Goal: Task Accomplishment & Management: Manage account settings

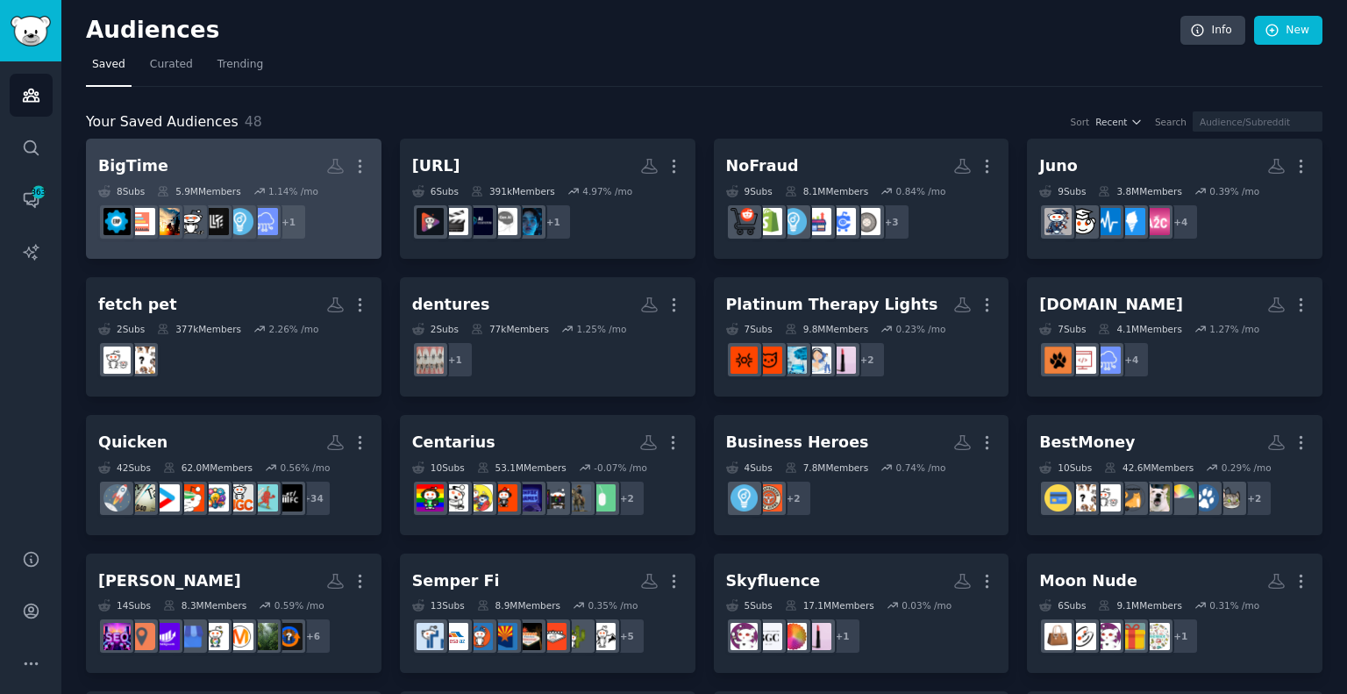
click at [210, 203] on div at bounding box center [214, 221] width 37 height 37
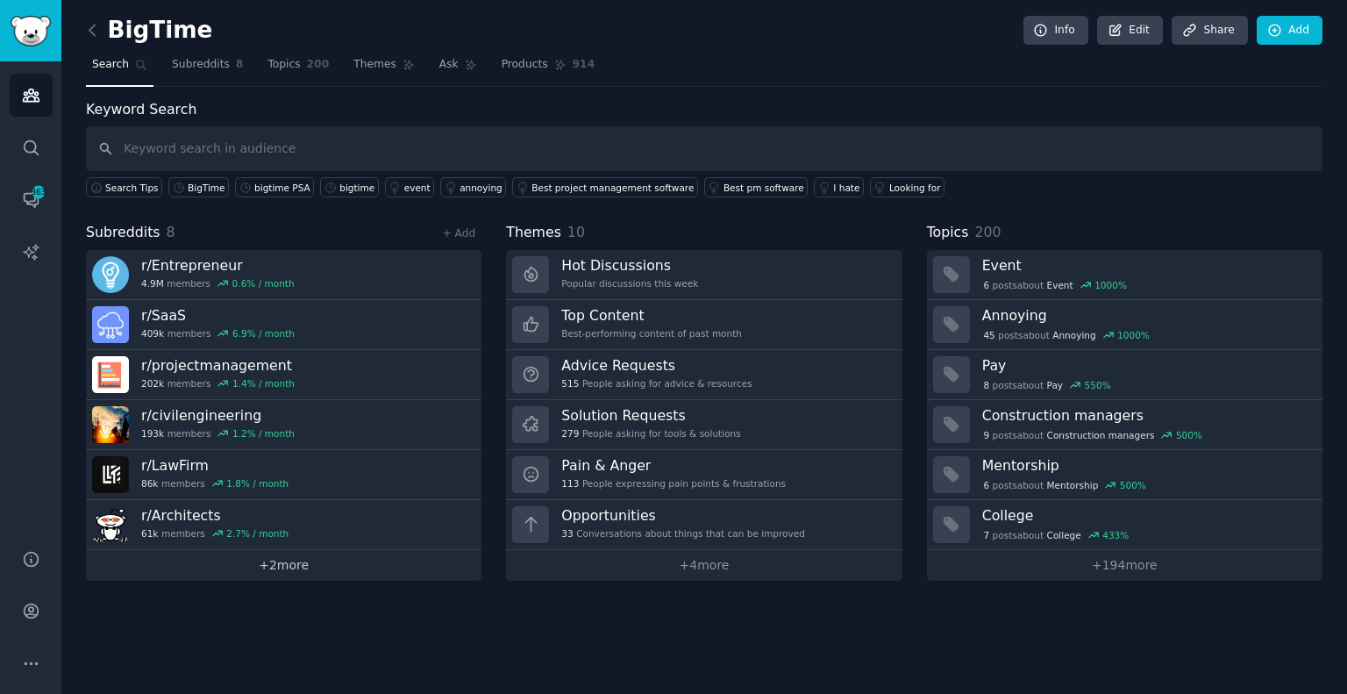
click at [268, 568] on link "+ 2 more" at bounding box center [284, 565] width 396 height 31
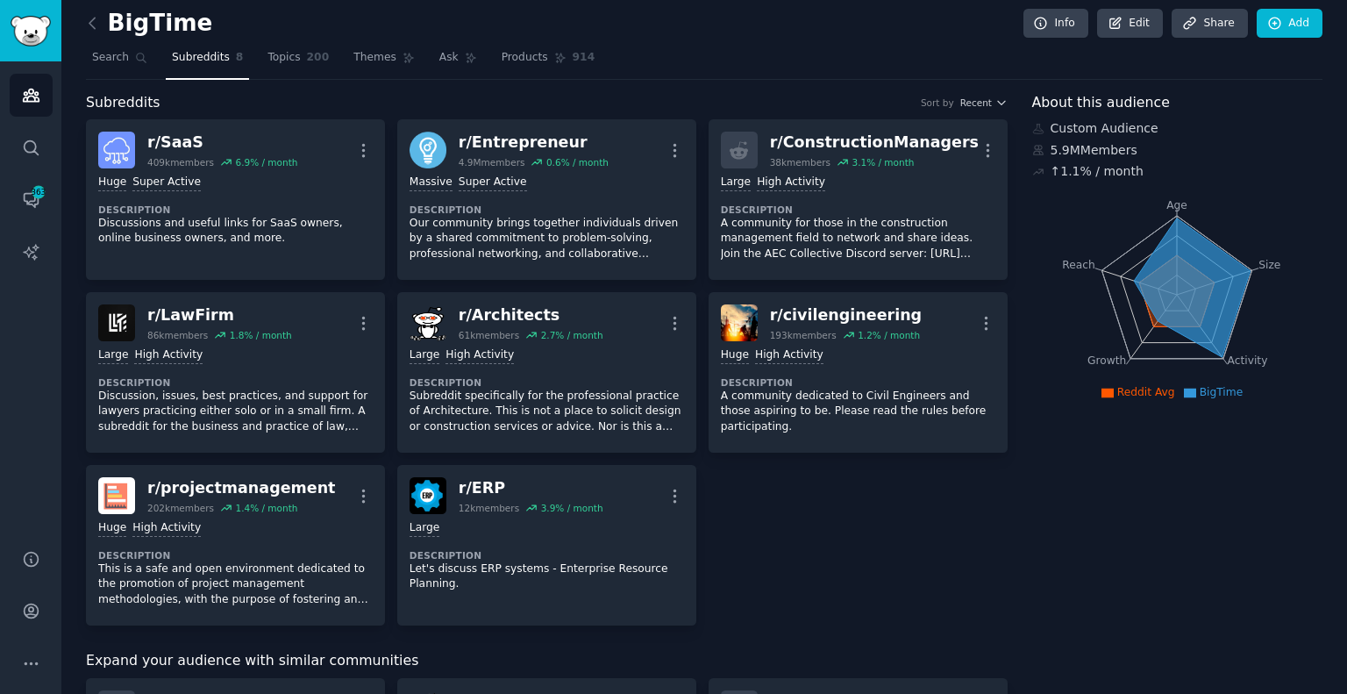
scroll to position [6, 0]
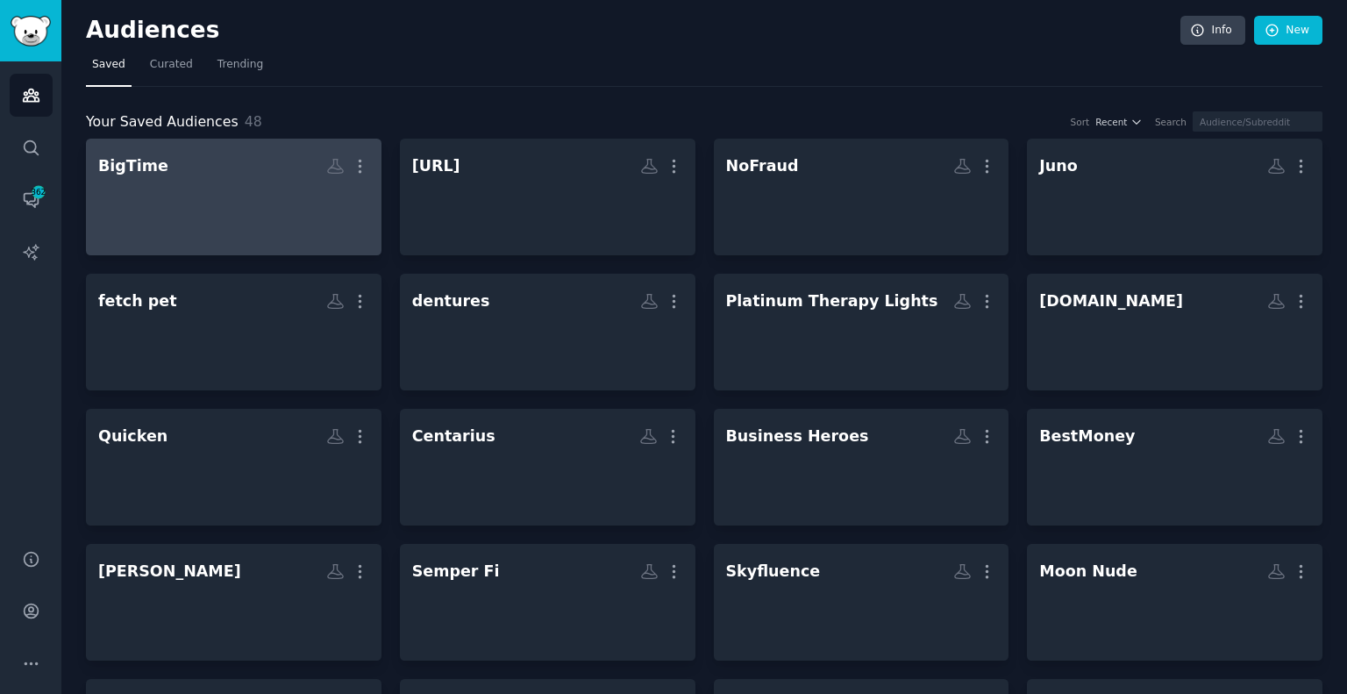
click at [161, 205] on div at bounding box center [233, 212] width 271 height 61
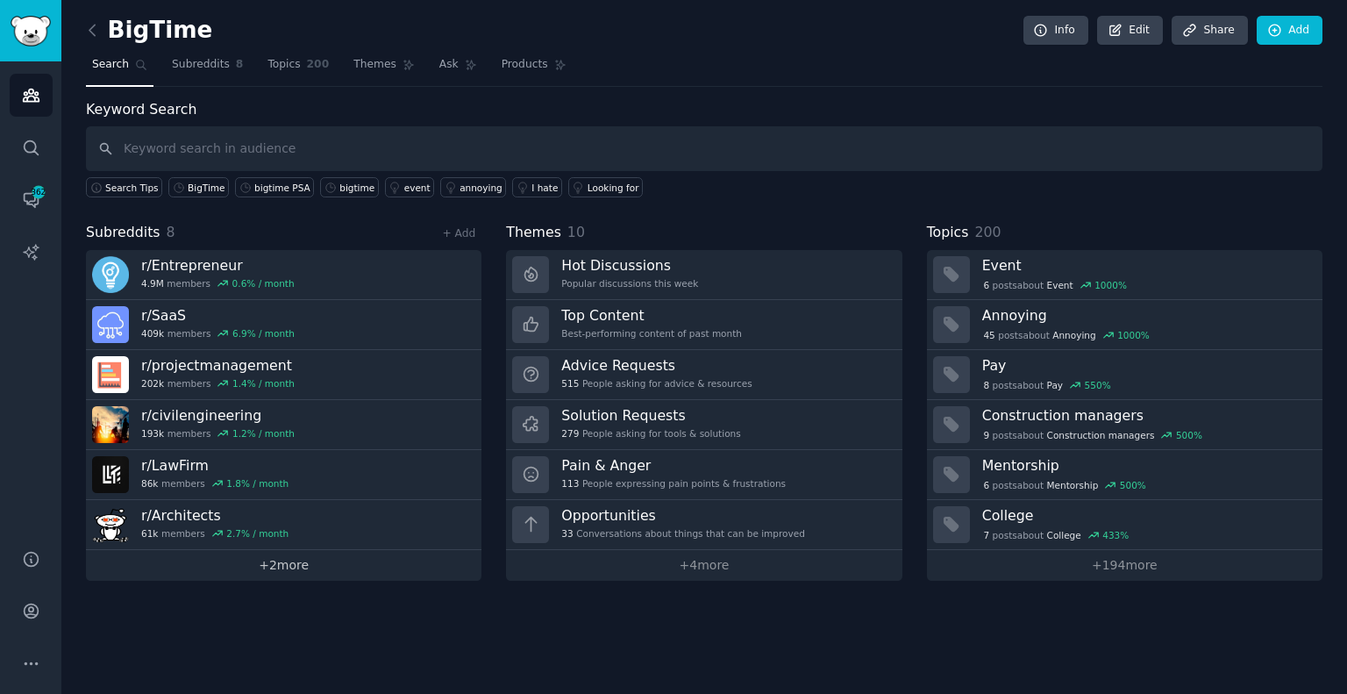
click at [312, 564] on link "+ 2 more" at bounding box center [284, 565] width 396 height 31
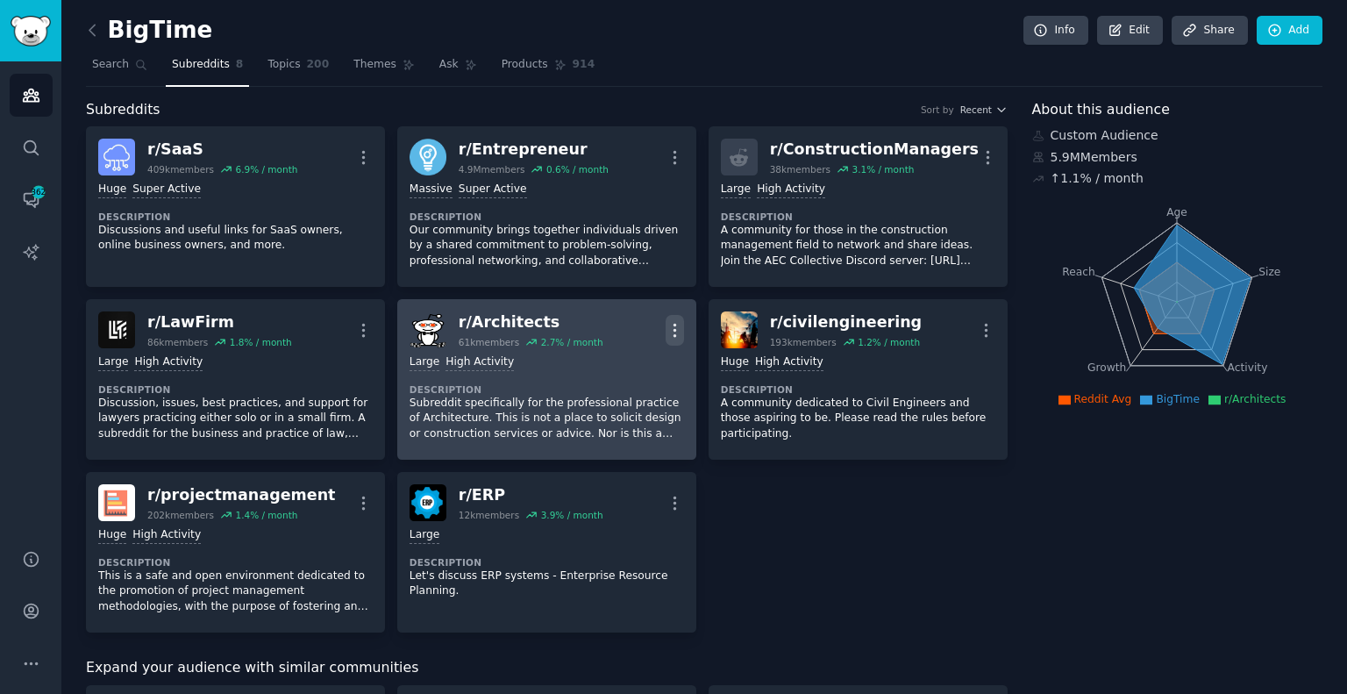
click at [674, 326] on icon "button" at bounding box center [675, 330] width 18 height 18
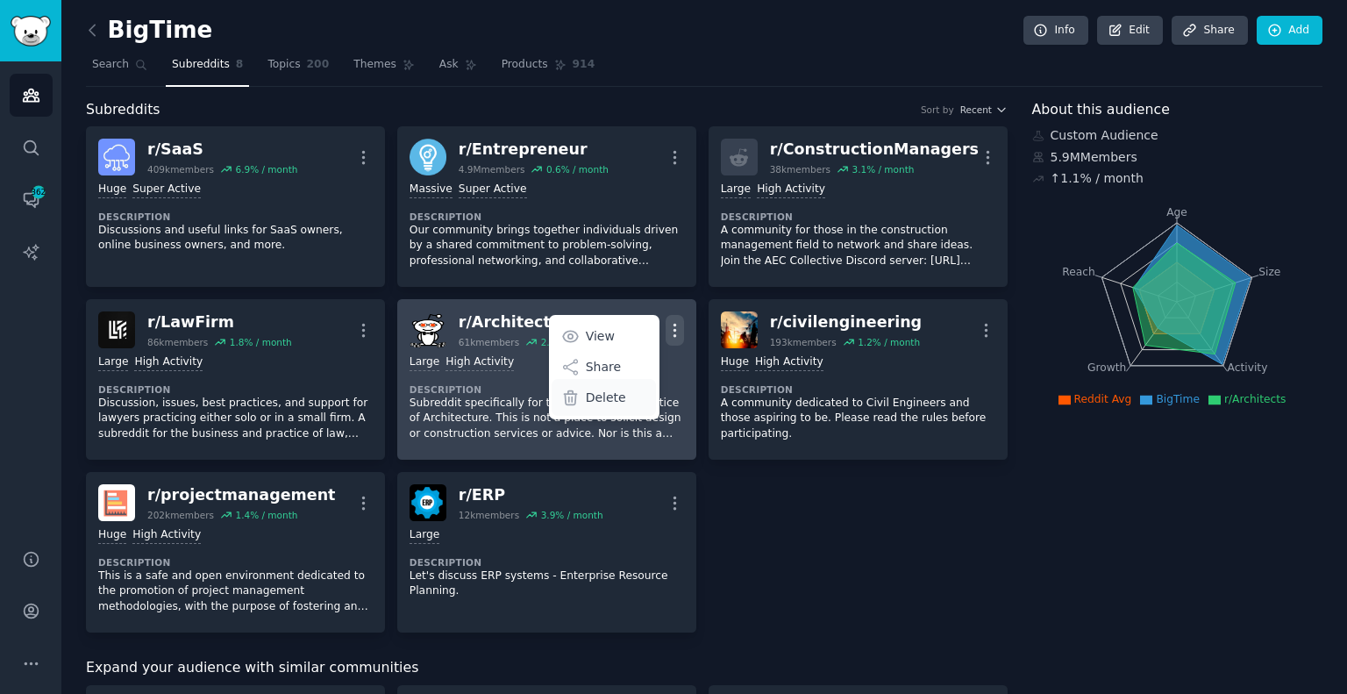
click at [607, 399] on p "Delete" at bounding box center [606, 398] width 40 height 18
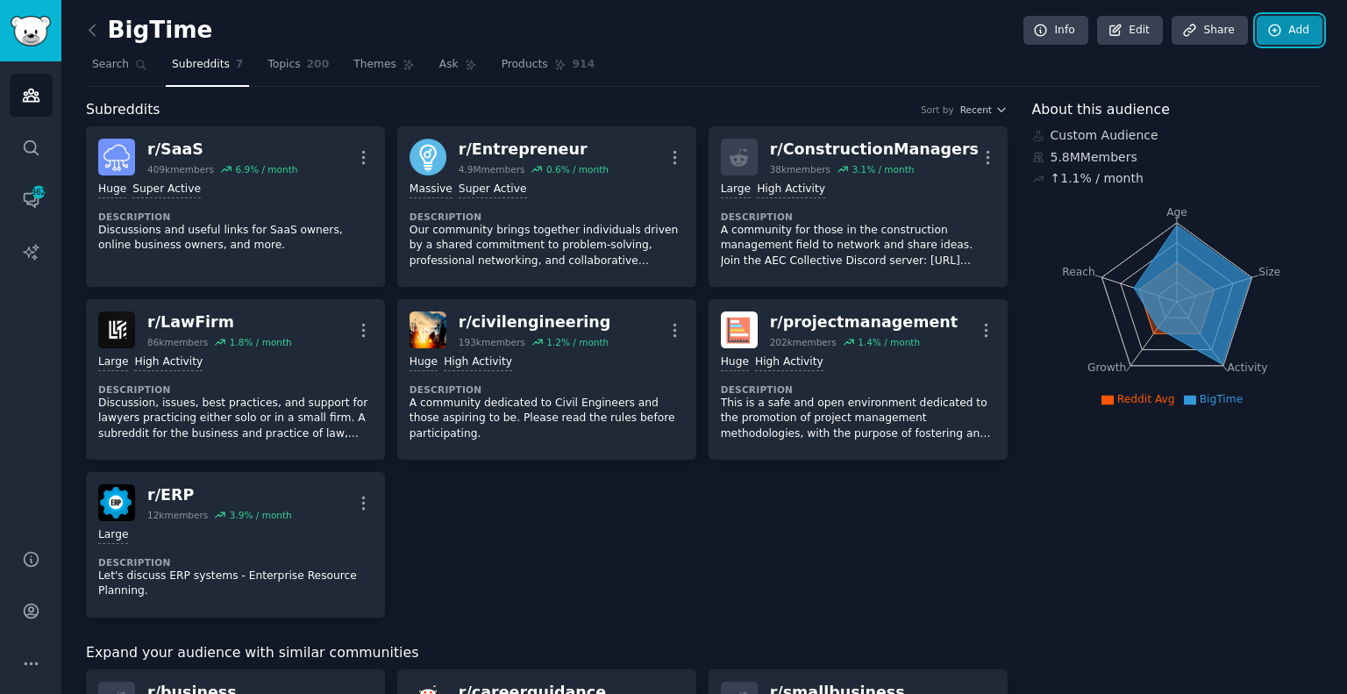
click at [1267, 37] on icon at bounding box center [1275, 31] width 16 height 16
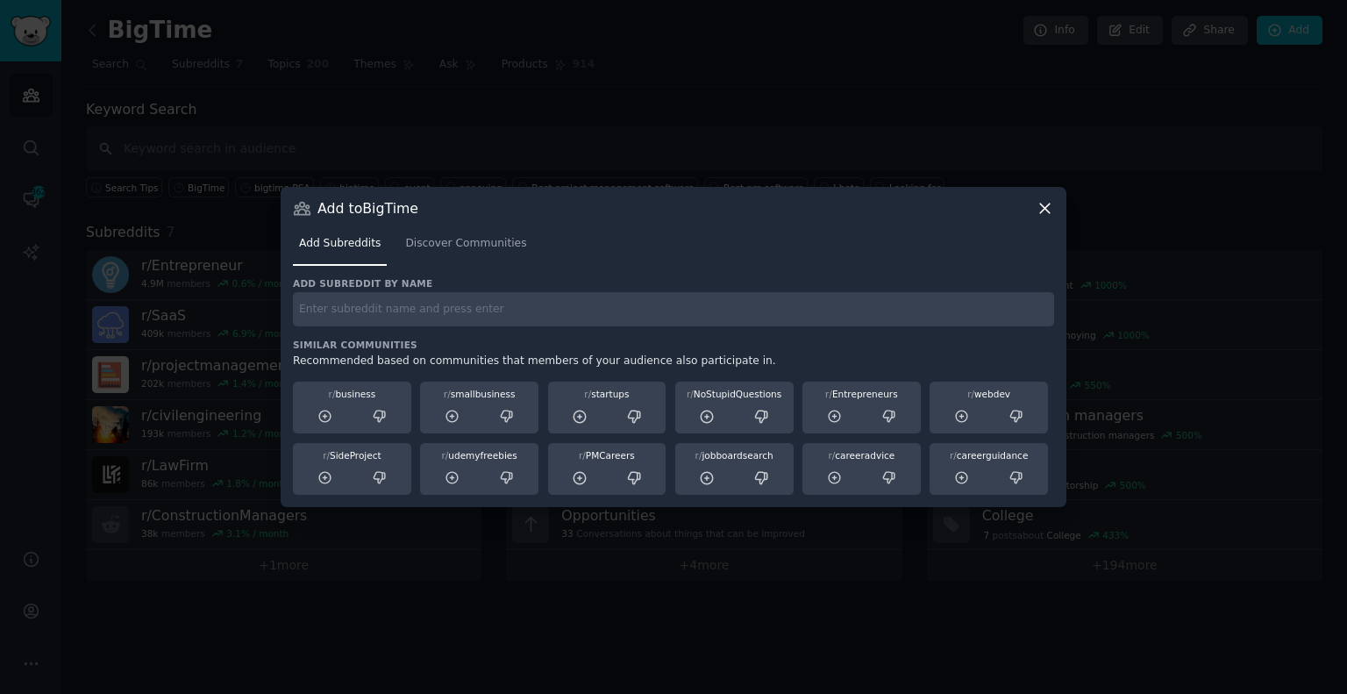
click at [469, 311] on input "text" at bounding box center [673, 309] width 761 height 34
type input "cybersec"
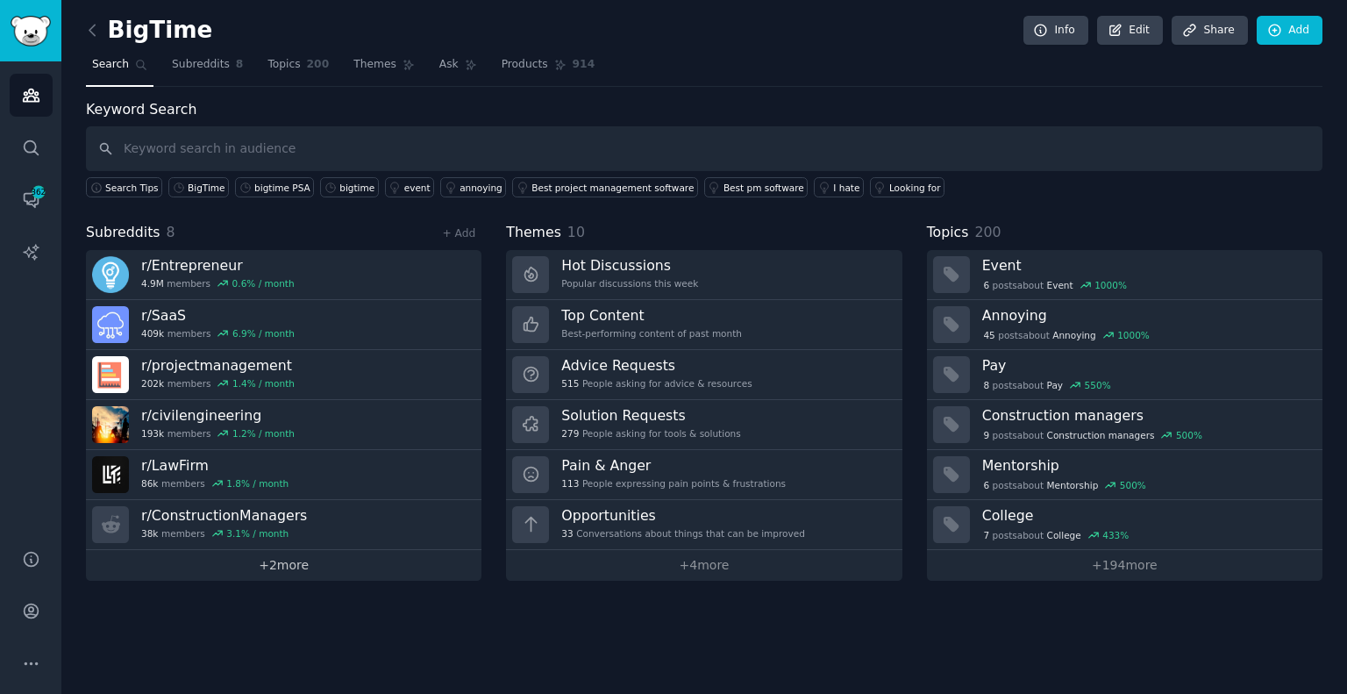
click at [291, 560] on link "+ 2 more" at bounding box center [284, 565] width 396 height 31
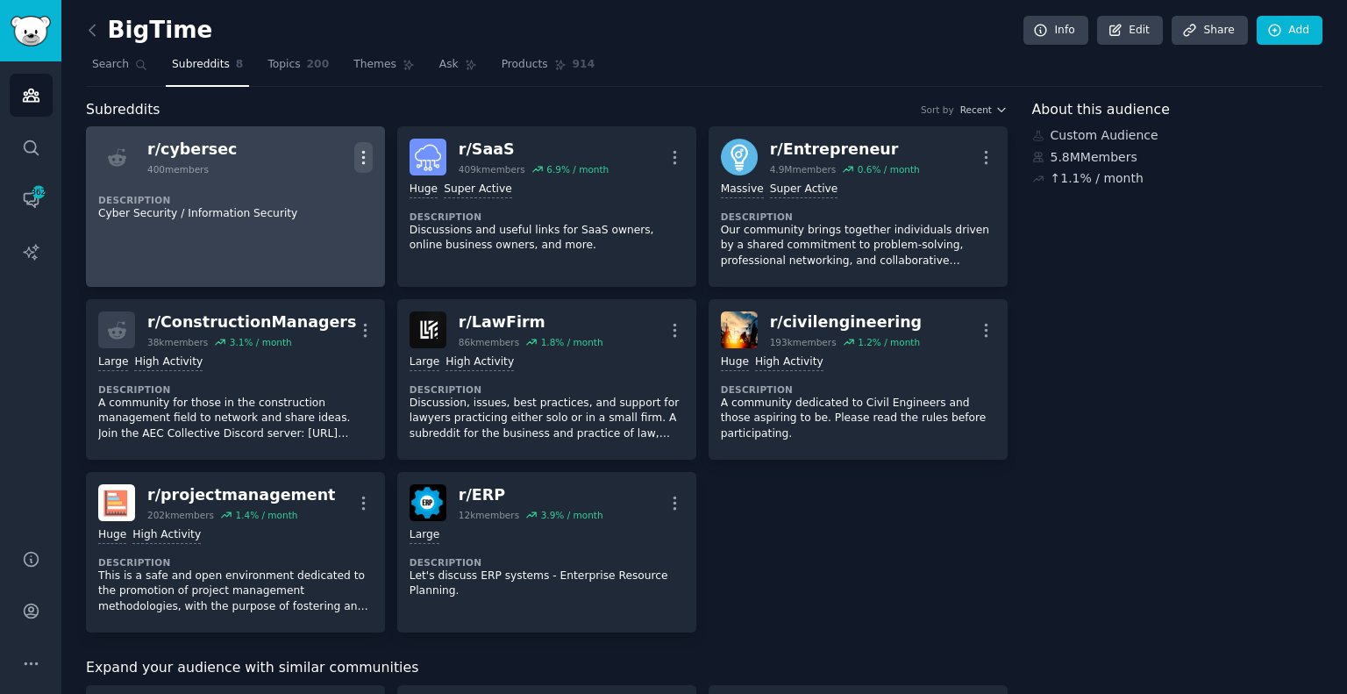
click at [361, 157] on icon "button" at bounding box center [363, 157] width 18 height 18
click at [309, 194] on p "Delete" at bounding box center [295, 194] width 40 height 18
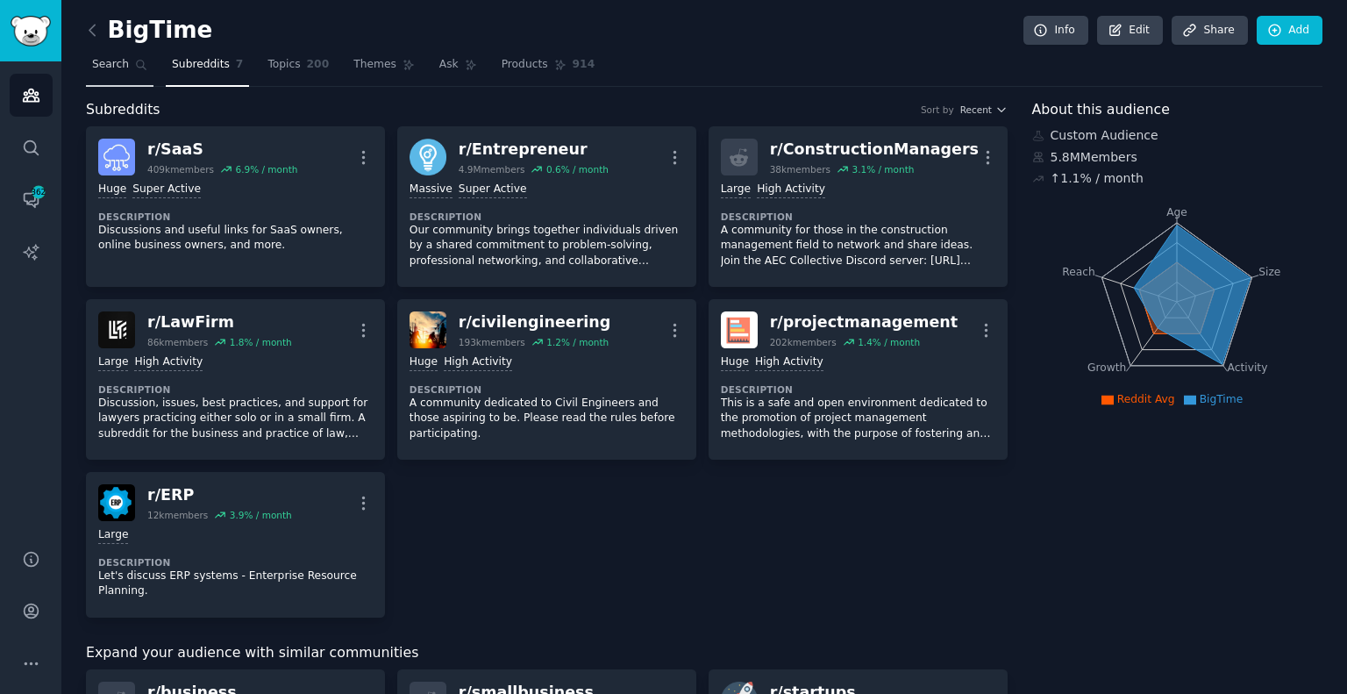
click at [96, 76] on link "Search" at bounding box center [120, 69] width 68 height 36
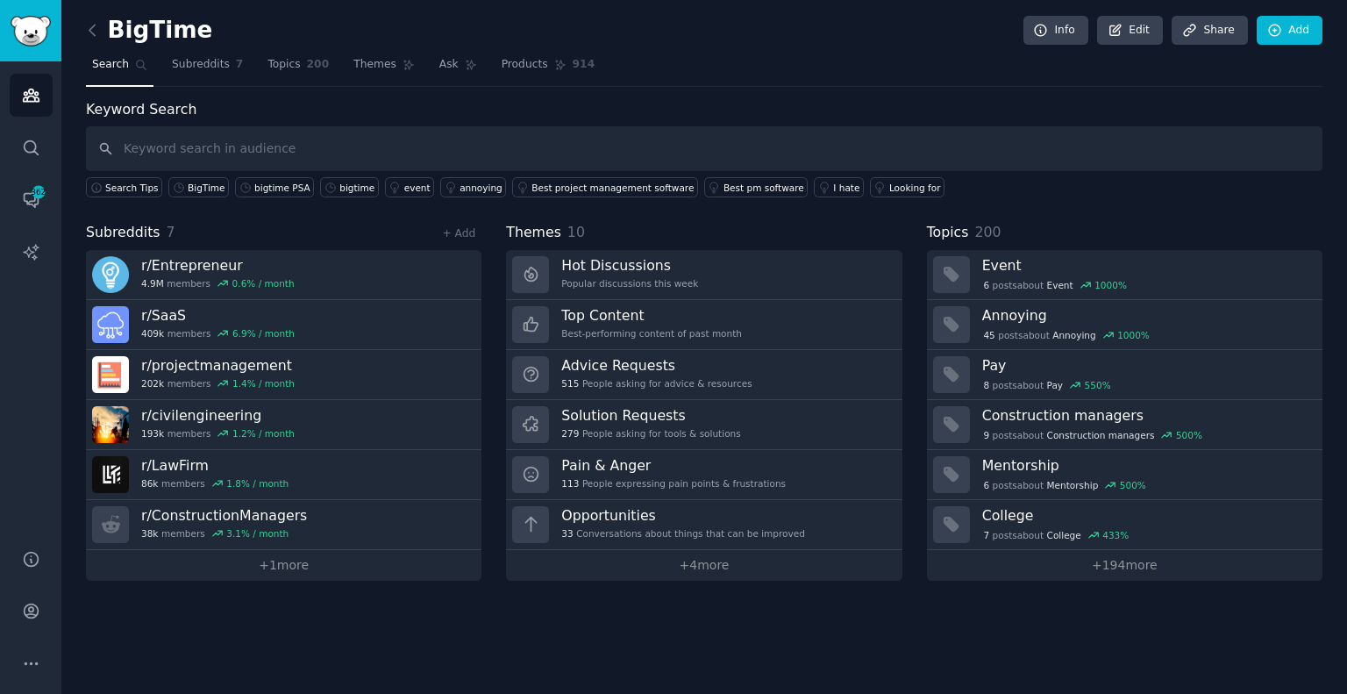
click at [267, 153] on input "text" at bounding box center [704, 148] width 1237 height 45
click at [1281, 23] on icon at bounding box center [1275, 31] width 16 height 16
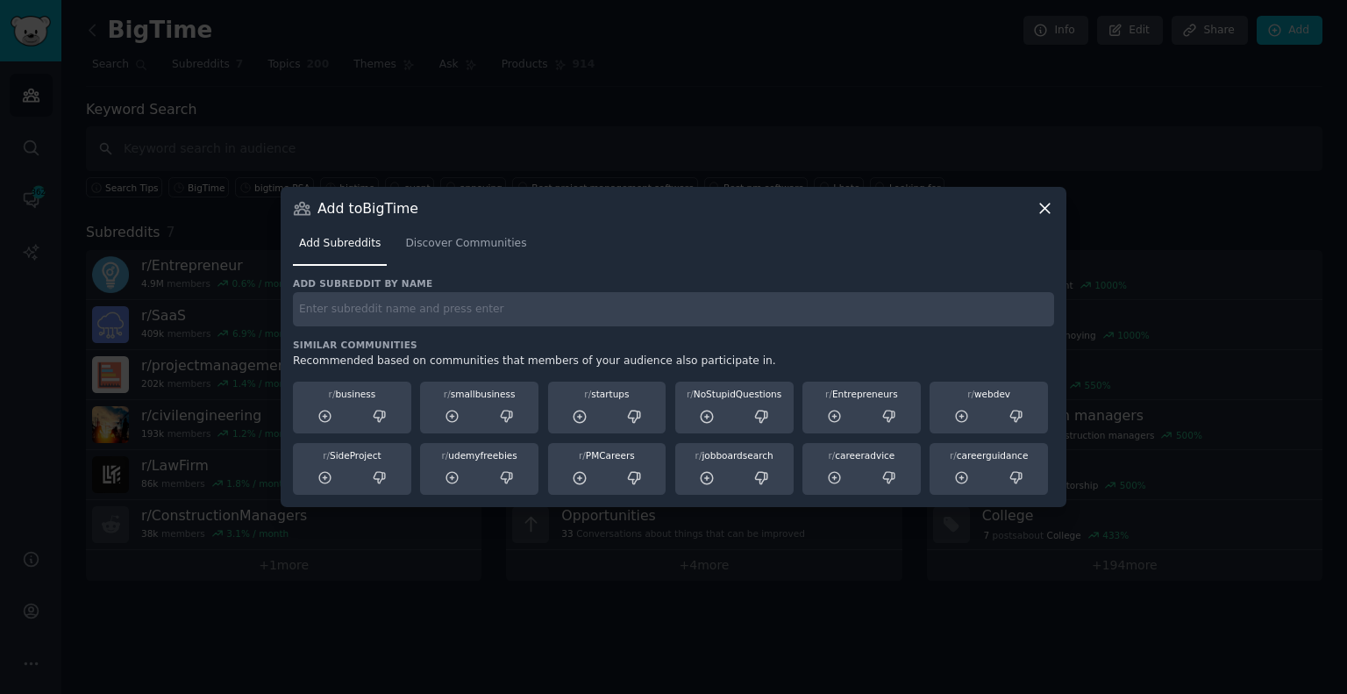
click at [526, 306] on input "text" at bounding box center [673, 309] width 761 height 34
click at [453, 239] on span "Discover Communities" at bounding box center [465, 244] width 121 height 16
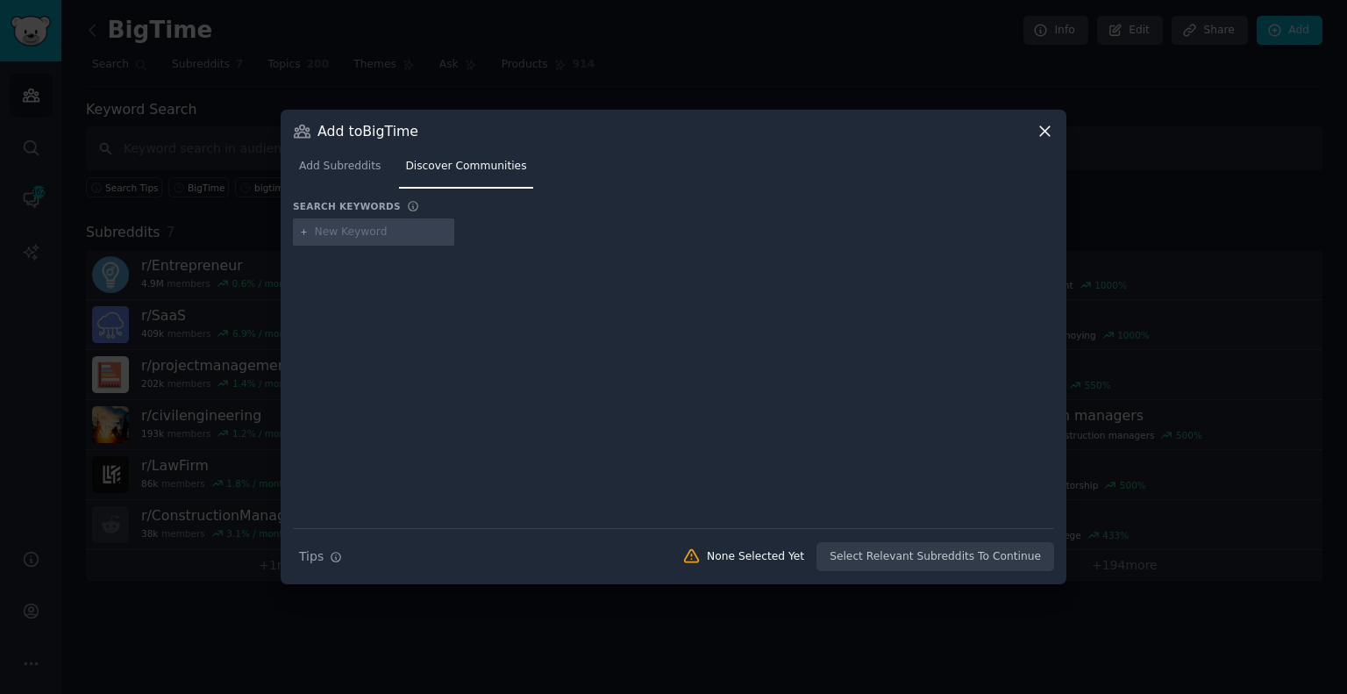
click at [352, 234] on input "text" at bounding box center [381, 233] width 133 height 16
click at [375, 231] on input "text" at bounding box center [381, 233] width 133 height 16
type input "environmental consulting"
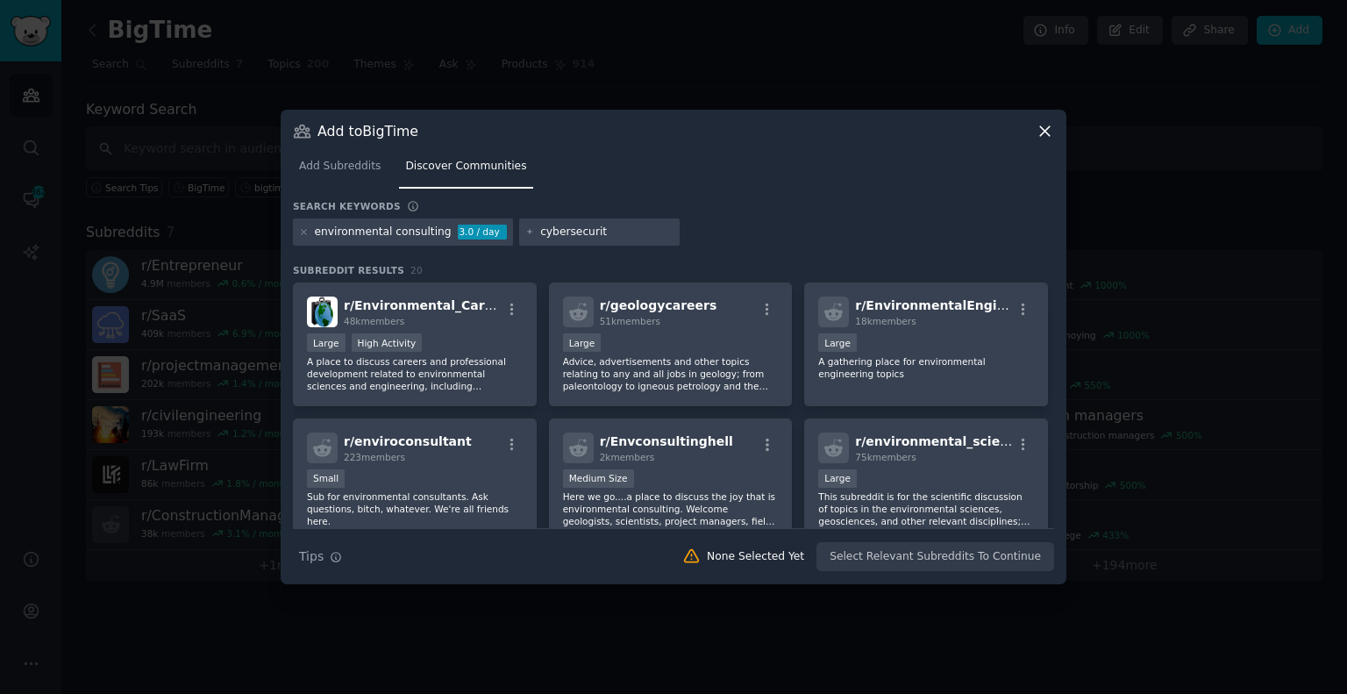
type input "cybersecurity"
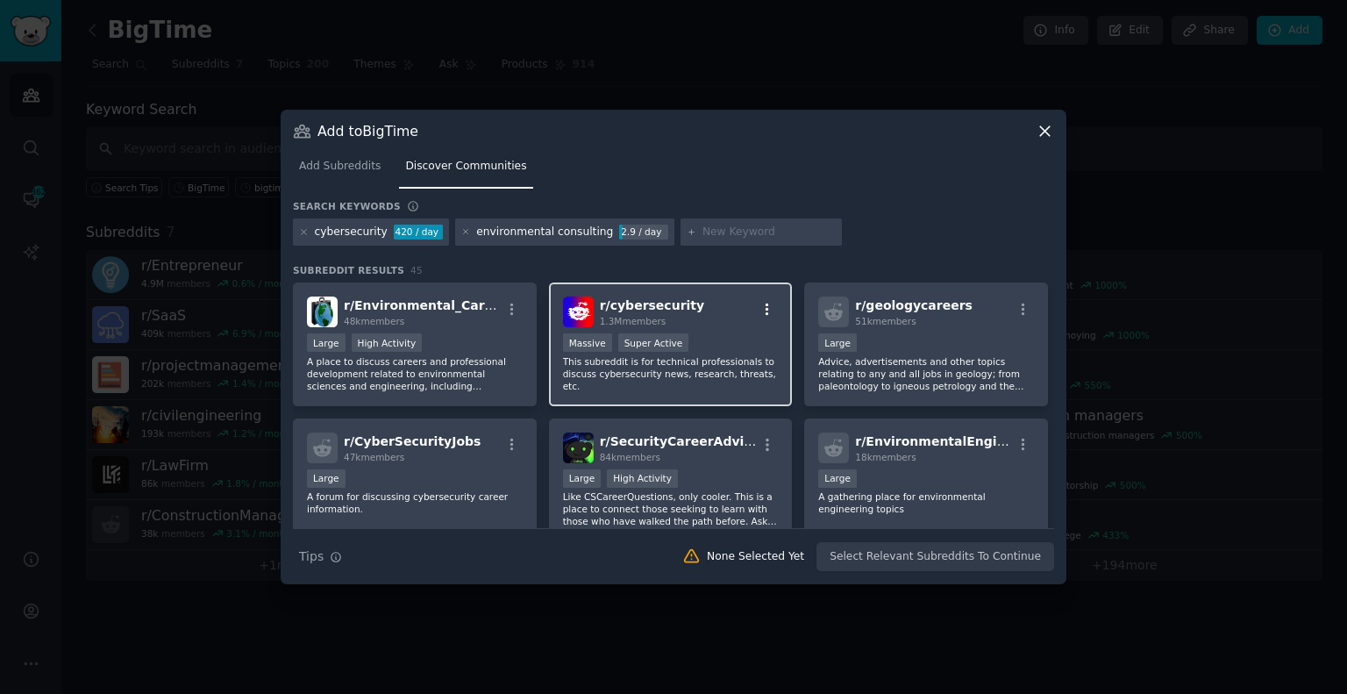
click at [767, 314] on icon "button" at bounding box center [768, 310] width 16 height 16
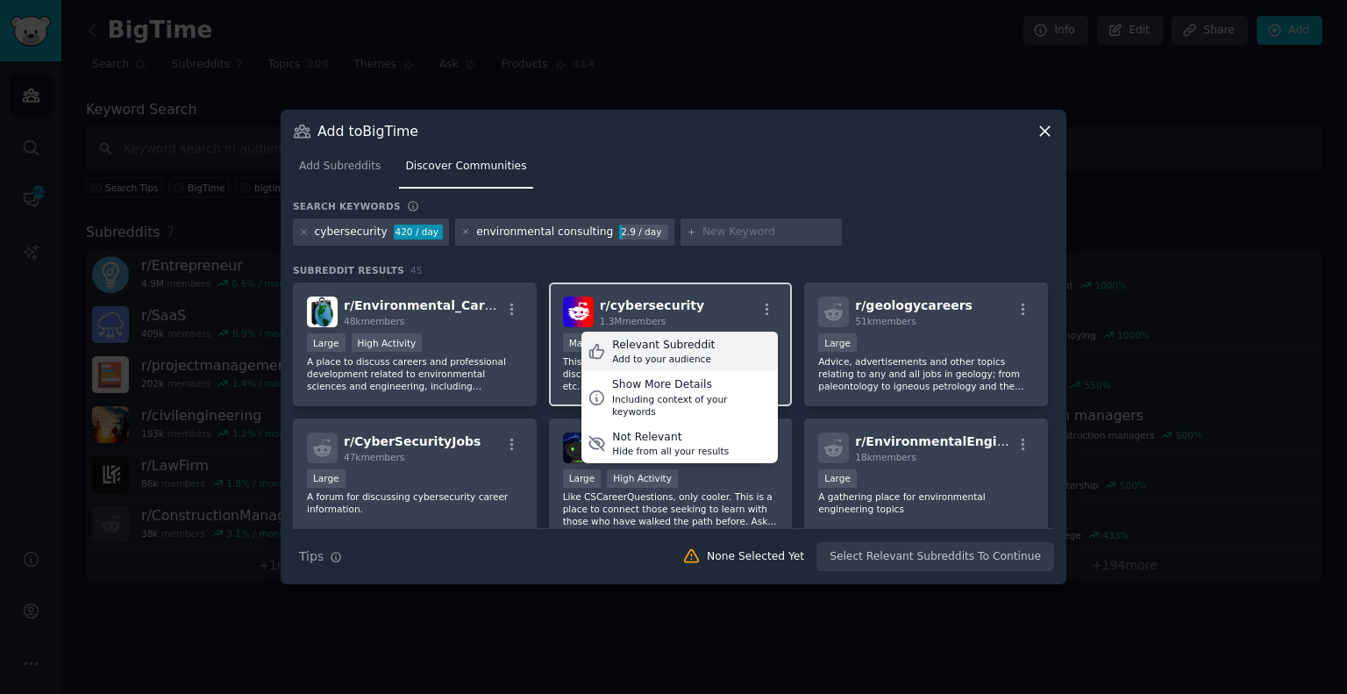
click at [702, 350] on div "Relevant Subreddit Add to your audience" at bounding box center [679, 352] width 196 height 40
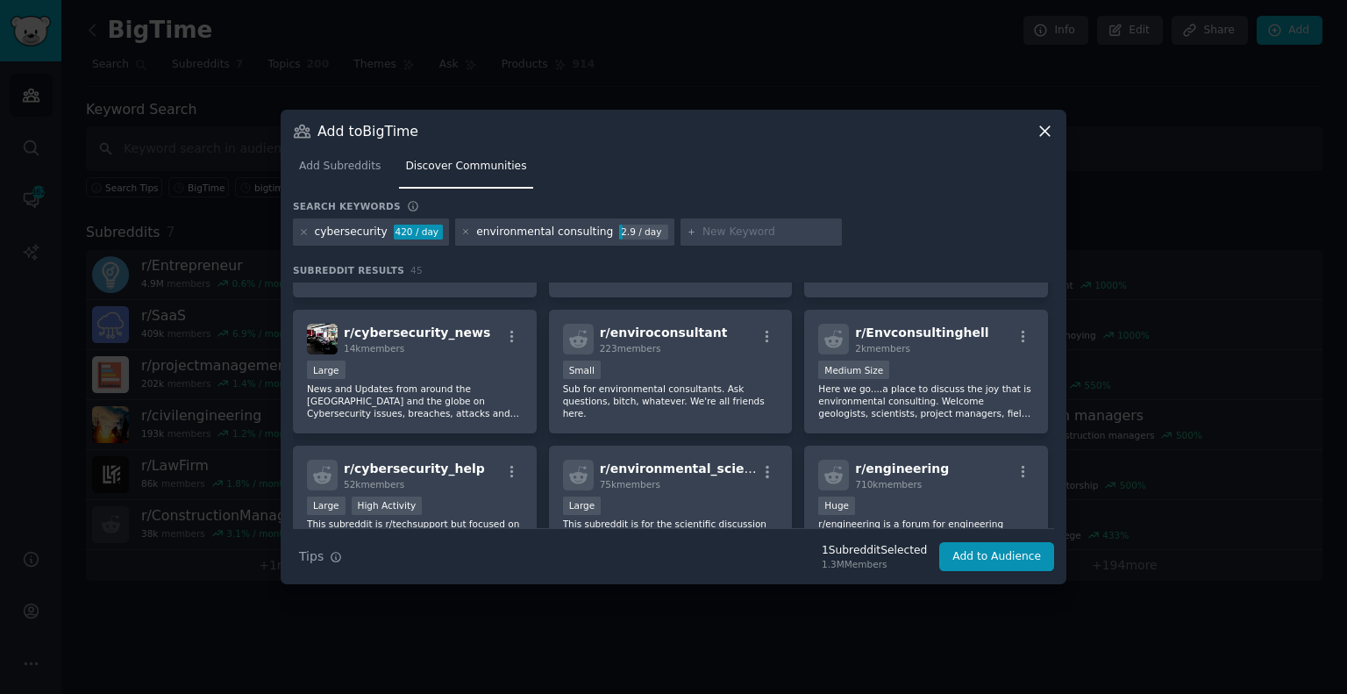
scroll to position [246, 0]
click at [1020, 331] on icon "button" at bounding box center [1024, 335] width 16 height 16
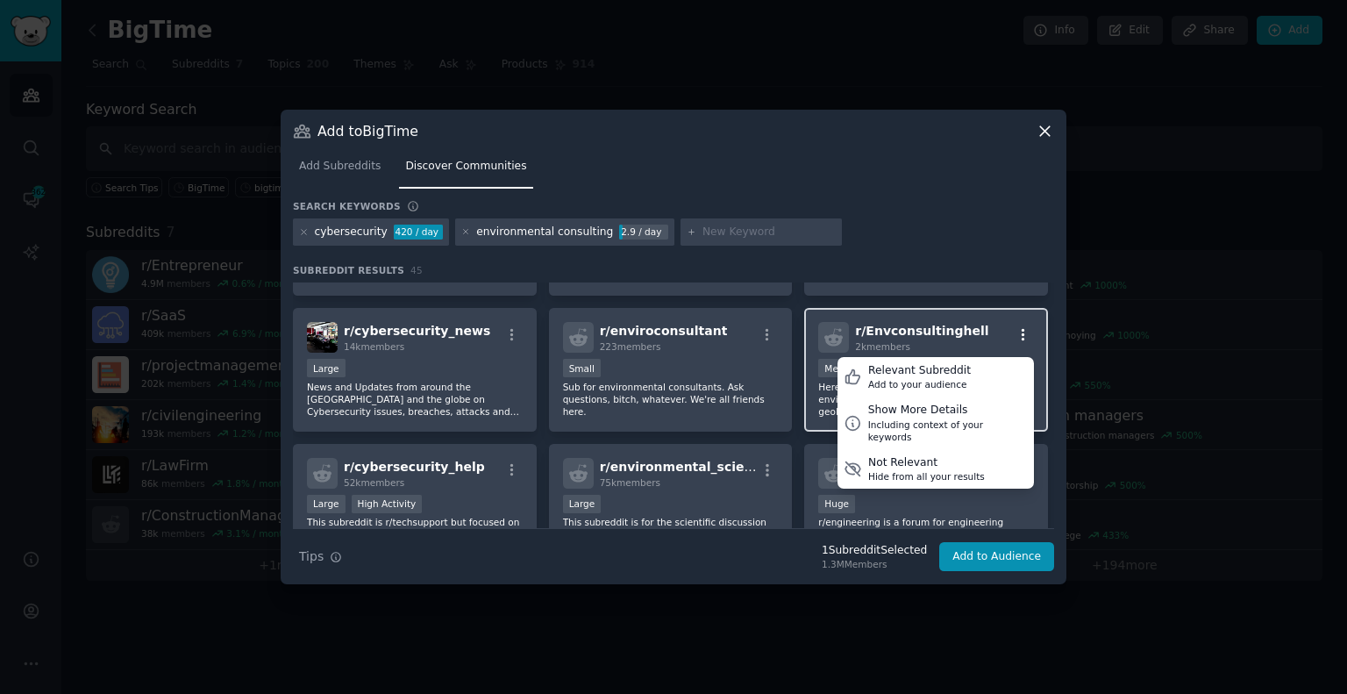
click at [1020, 331] on icon "button" at bounding box center [1024, 335] width 16 height 16
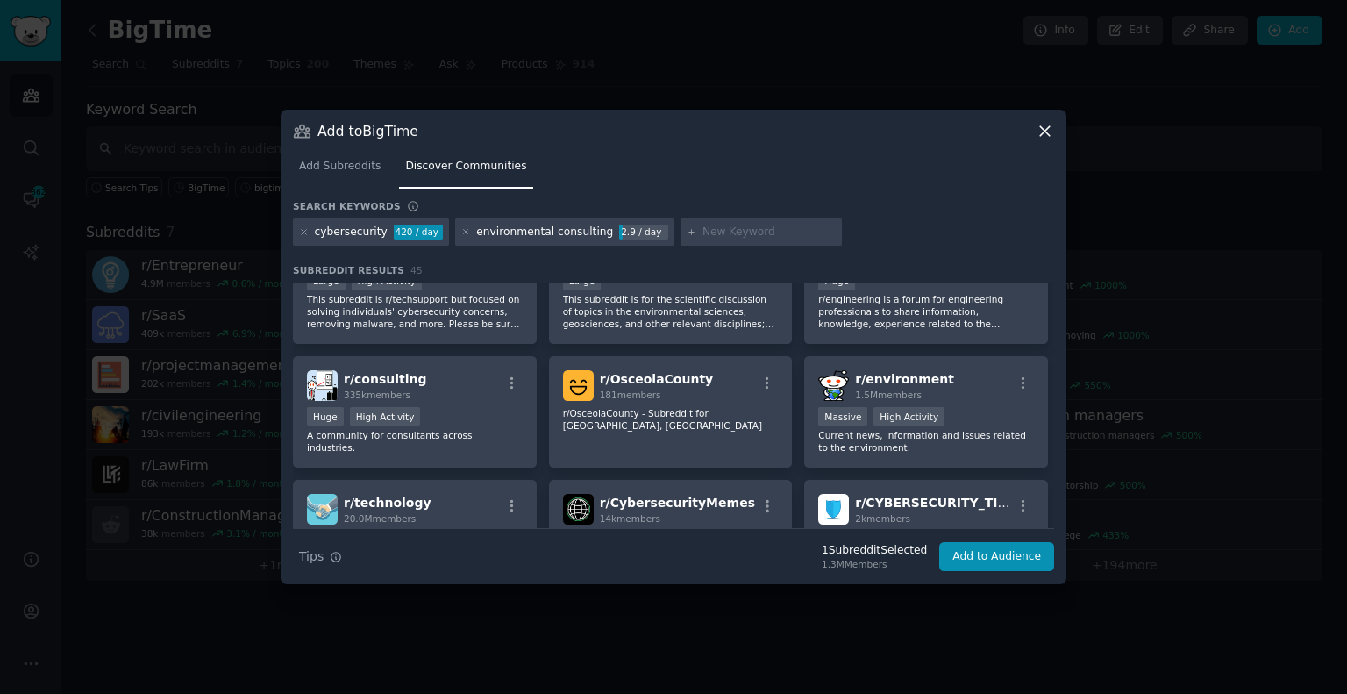
scroll to position [469, 0]
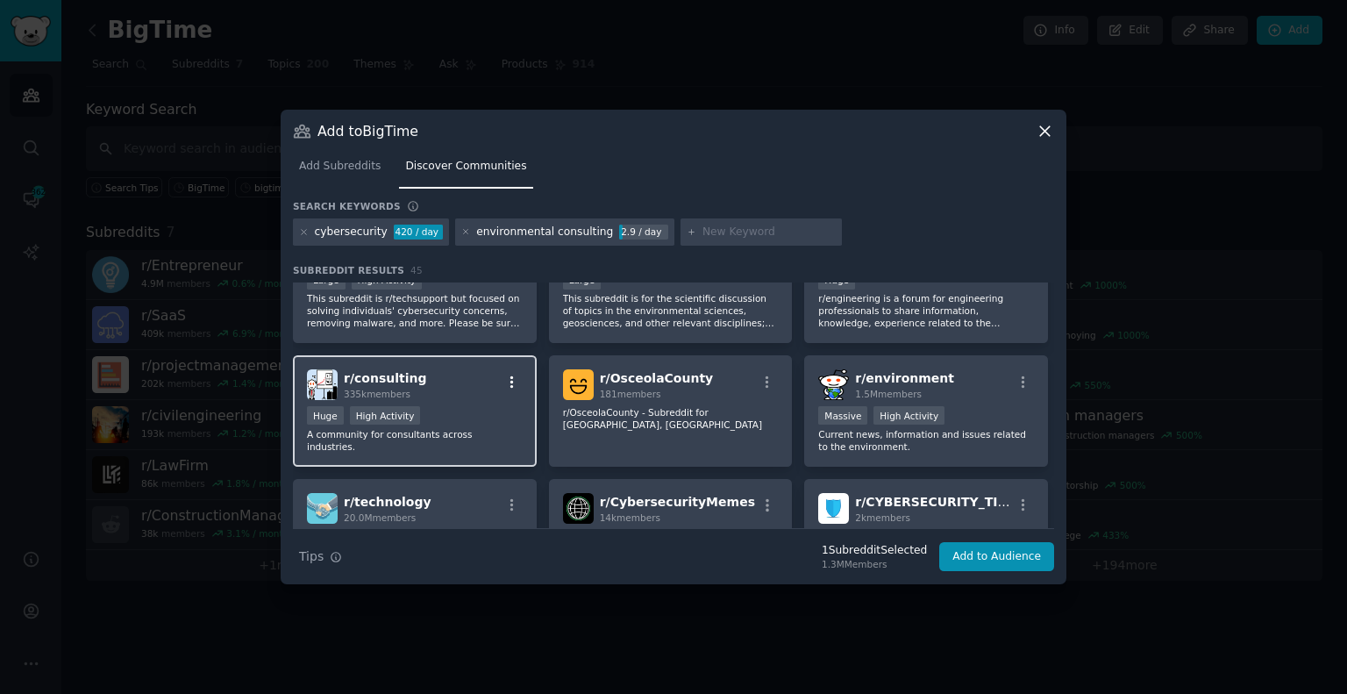
click at [511, 377] on icon "button" at bounding box center [512, 383] width 16 height 16
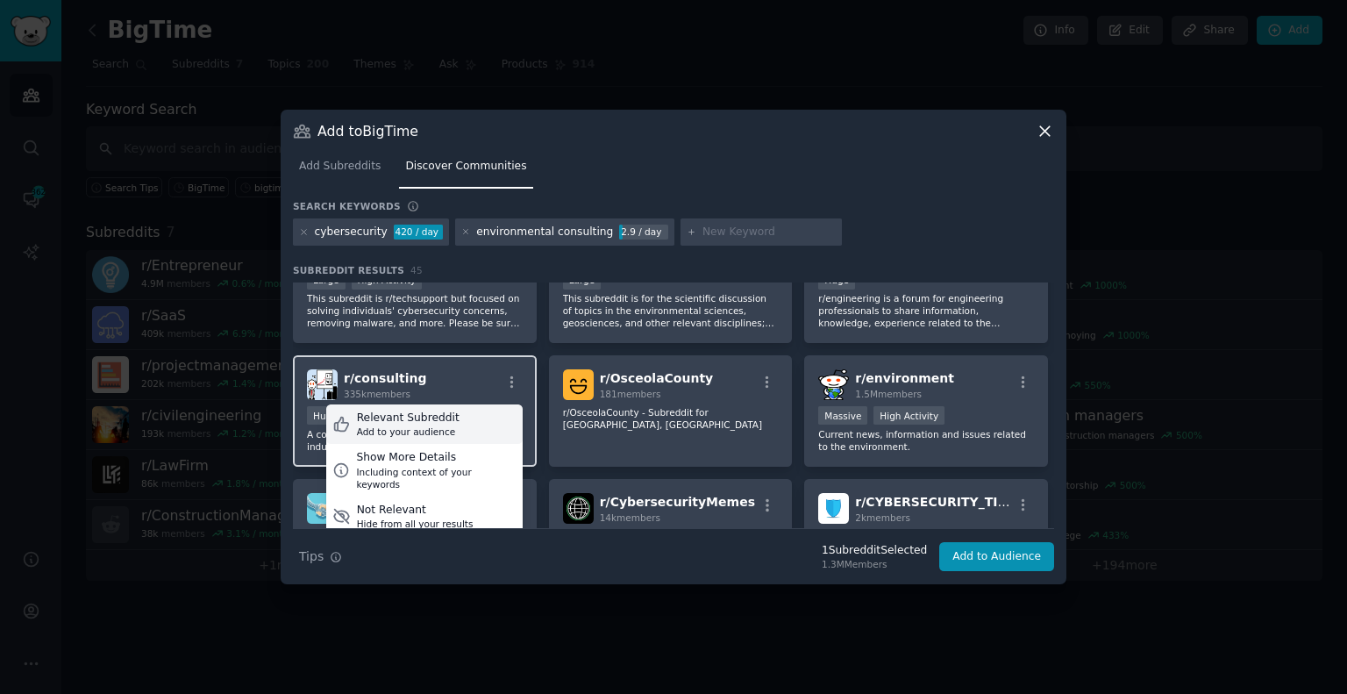
click at [424, 425] on div "Add to your audience" at bounding box center [408, 431] width 103 height 12
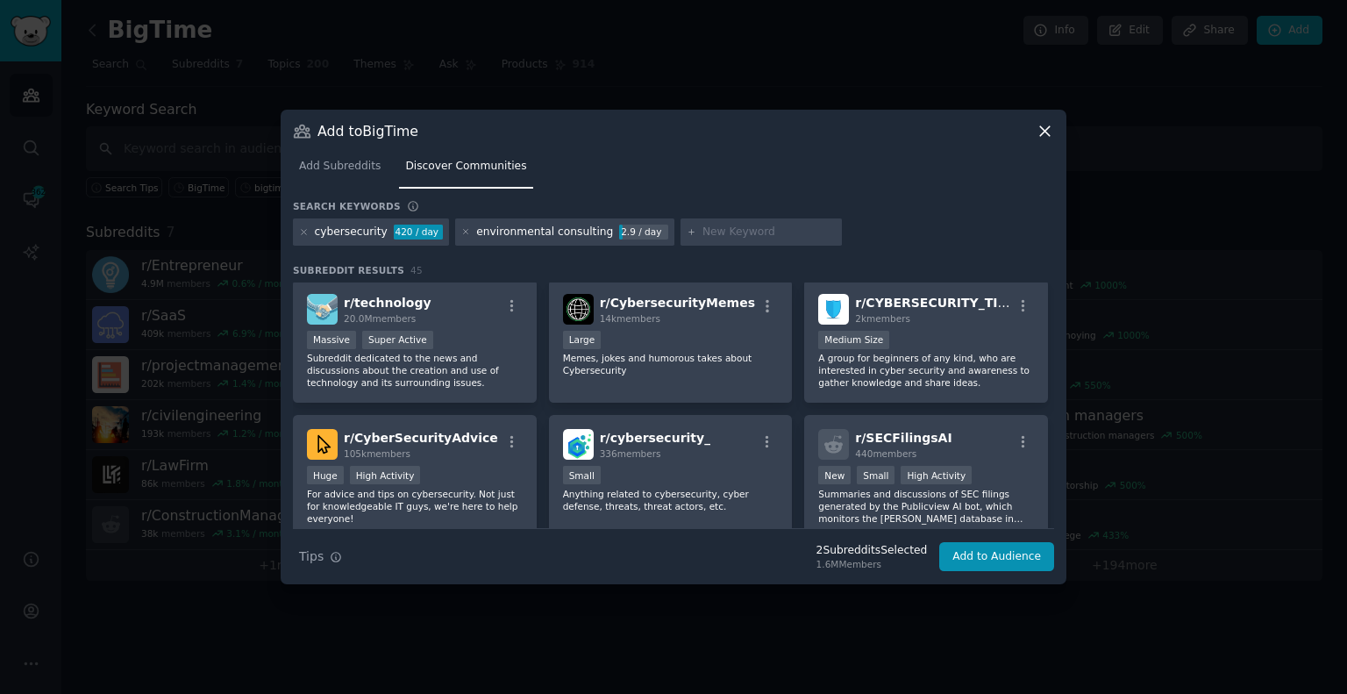
scroll to position [669, 0]
click at [750, 221] on div at bounding box center [761, 232] width 161 height 28
click at [736, 227] on input "text" at bounding box center [769, 233] width 133 height 16
type input "technology consulting"
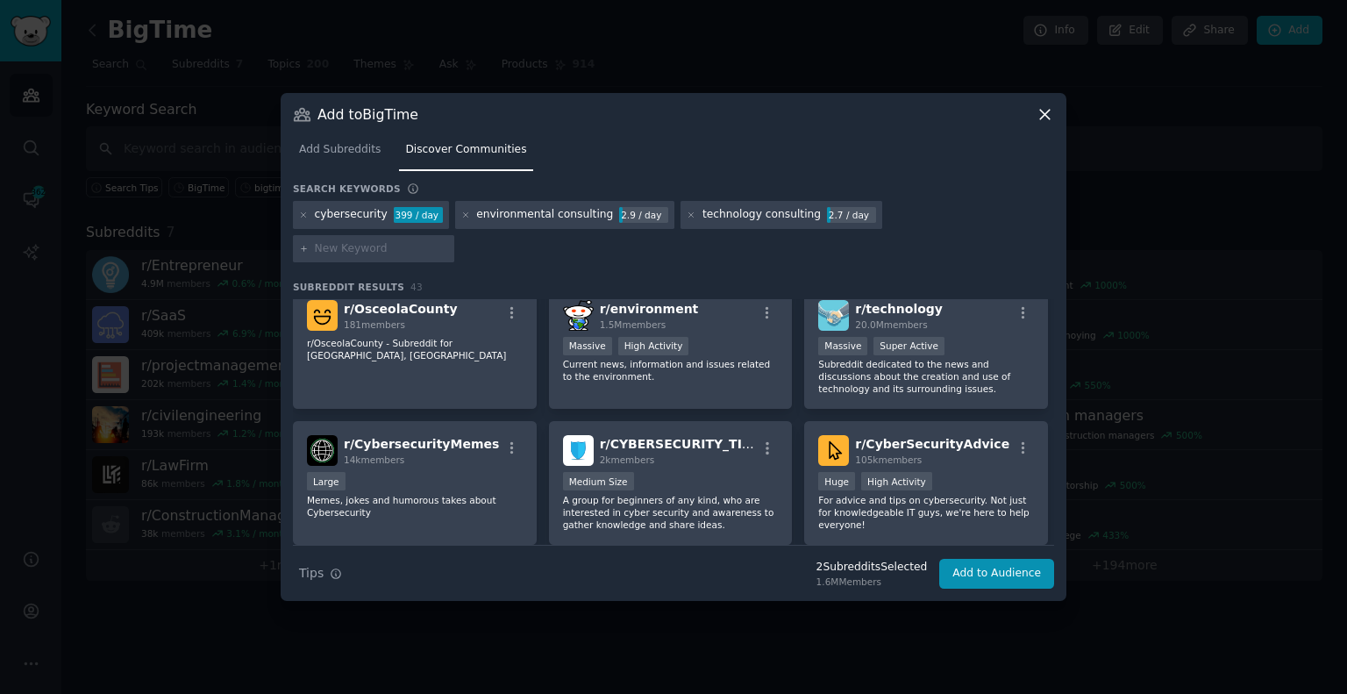
scroll to position [918, 0]
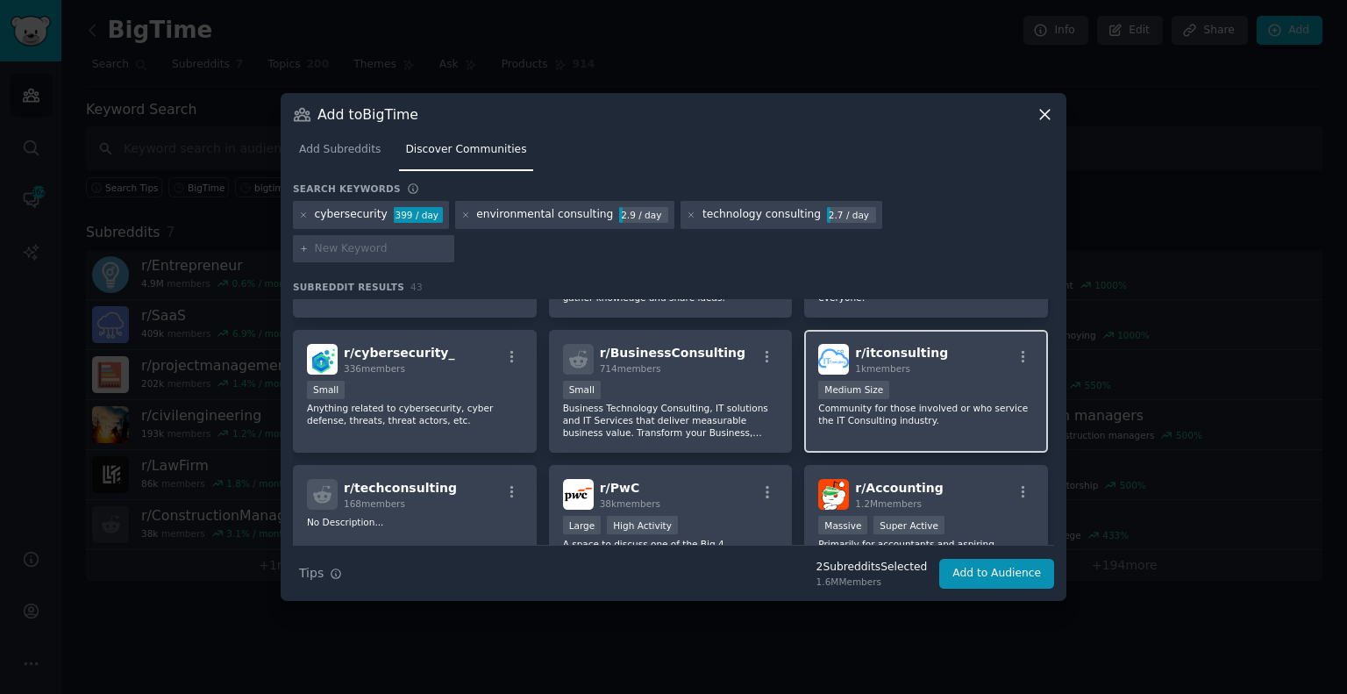
click at [956, 352] on div "r/ itconsulting 1k members 1000 - 10,000 members Medium Size Community for thos…" at bounding box center [926, 392] width 244 height 124
click at [973, 402] on p "Community for those involved or who service the IT Consulting industry." at bounding box center [926, 414] width 216 height 25
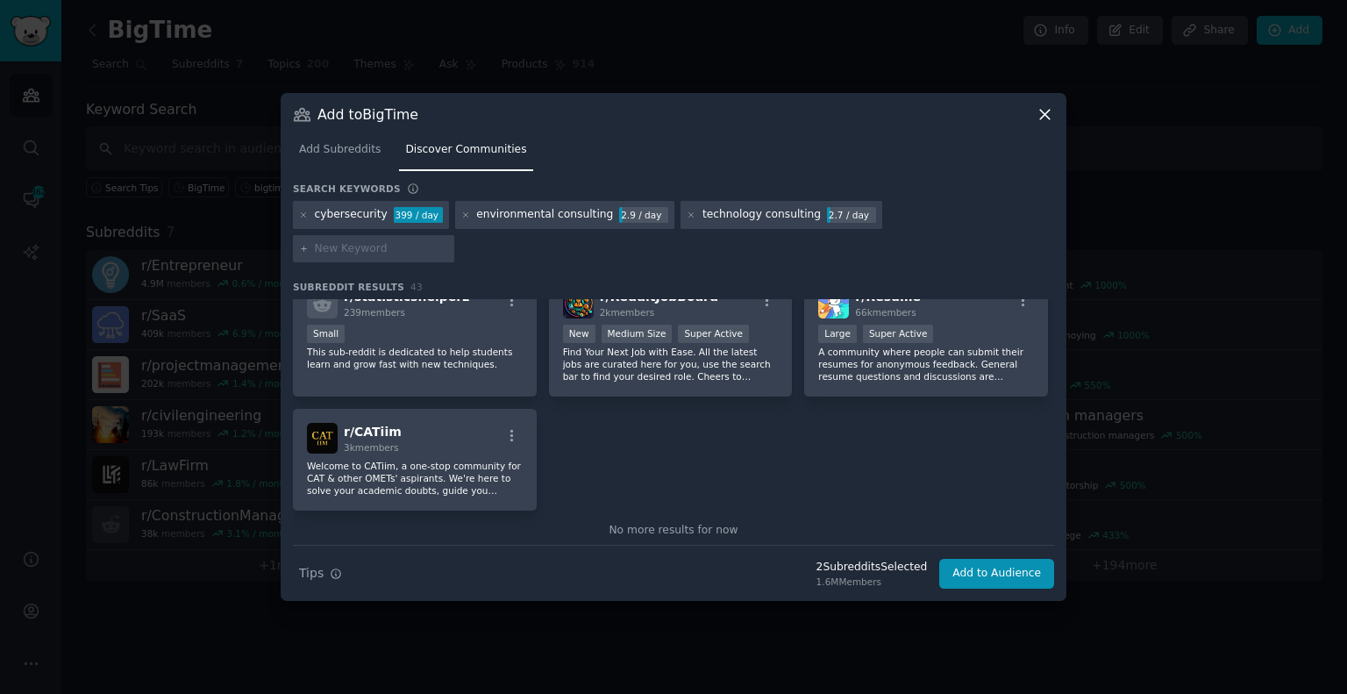
scroll to position [1789, 0]
click at [996, 559] on button "Add to Audience" at bounding box center [996, 574] width 115 height 30
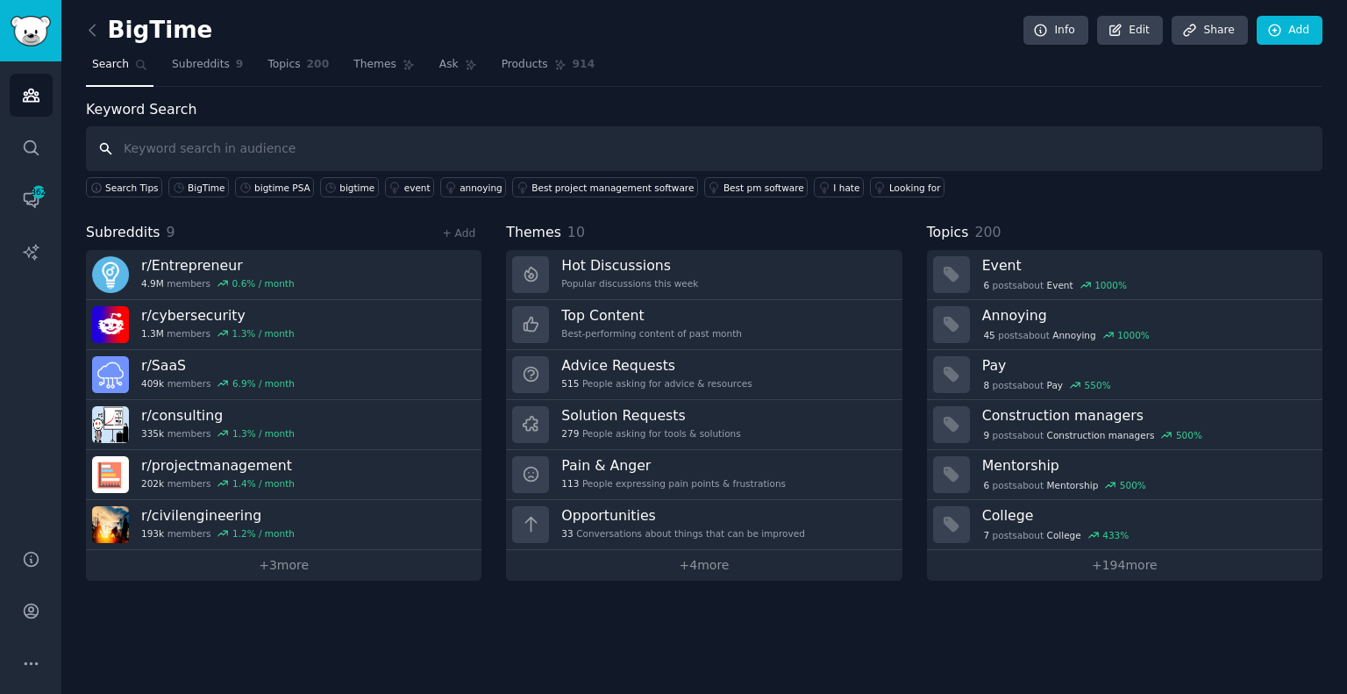
click at [179, 154] on input "text" at bounding box center [704, 148] width 1237 height 45
type input "risk and compliance consulting"
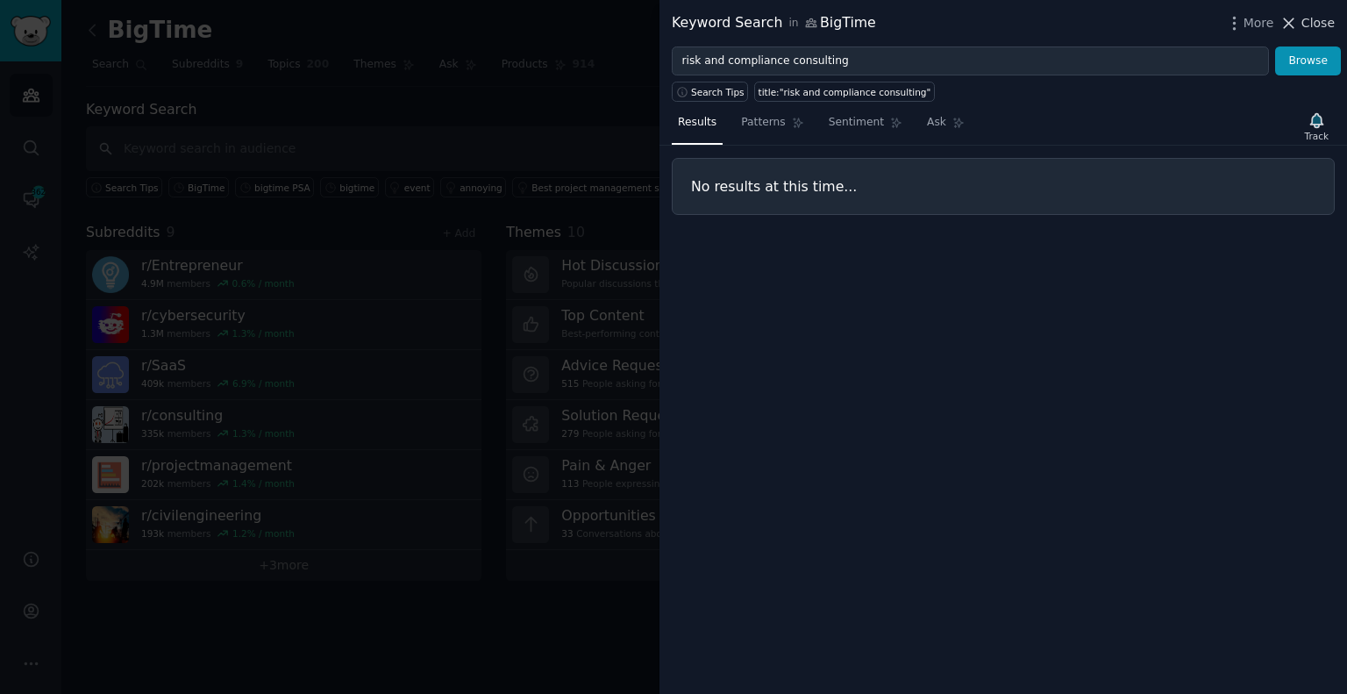
click at [1298, 18] on icon at bounding box center [1289, 23] width 18 height 18
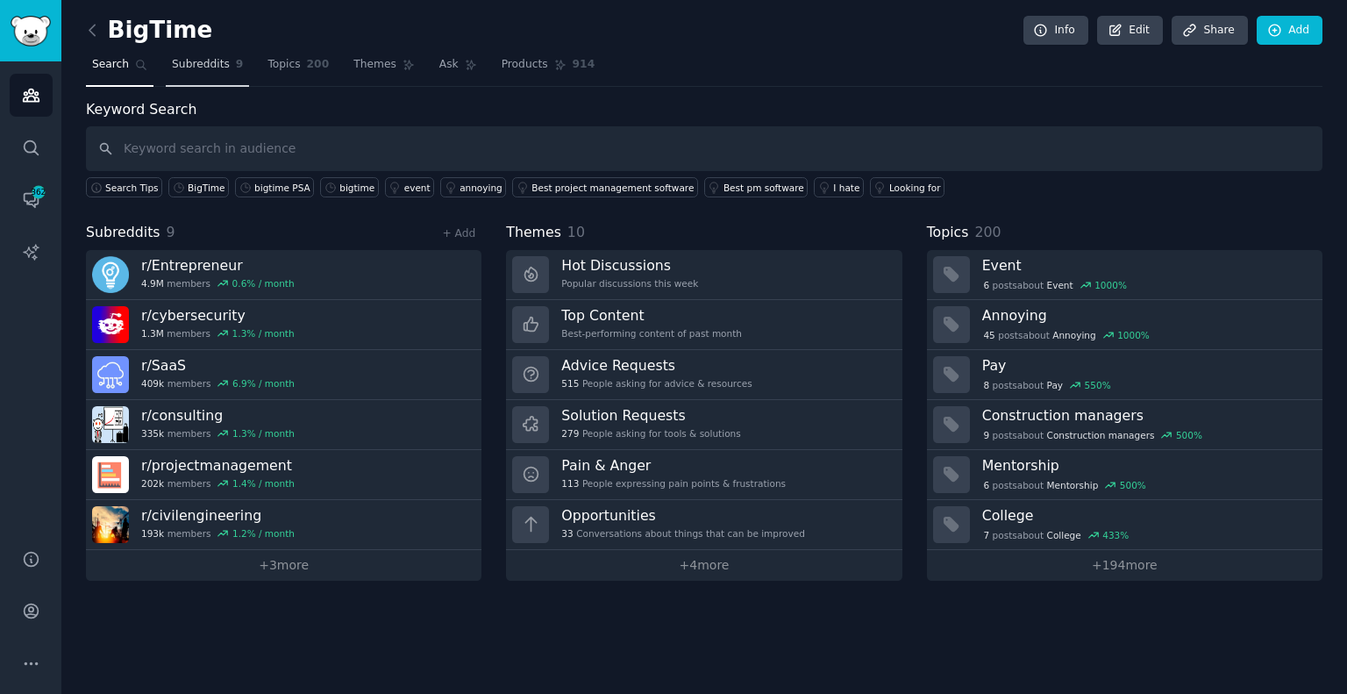
click at [199, 67] on span "Subreddits" at bounding box center [201, 65] width 58 height 16
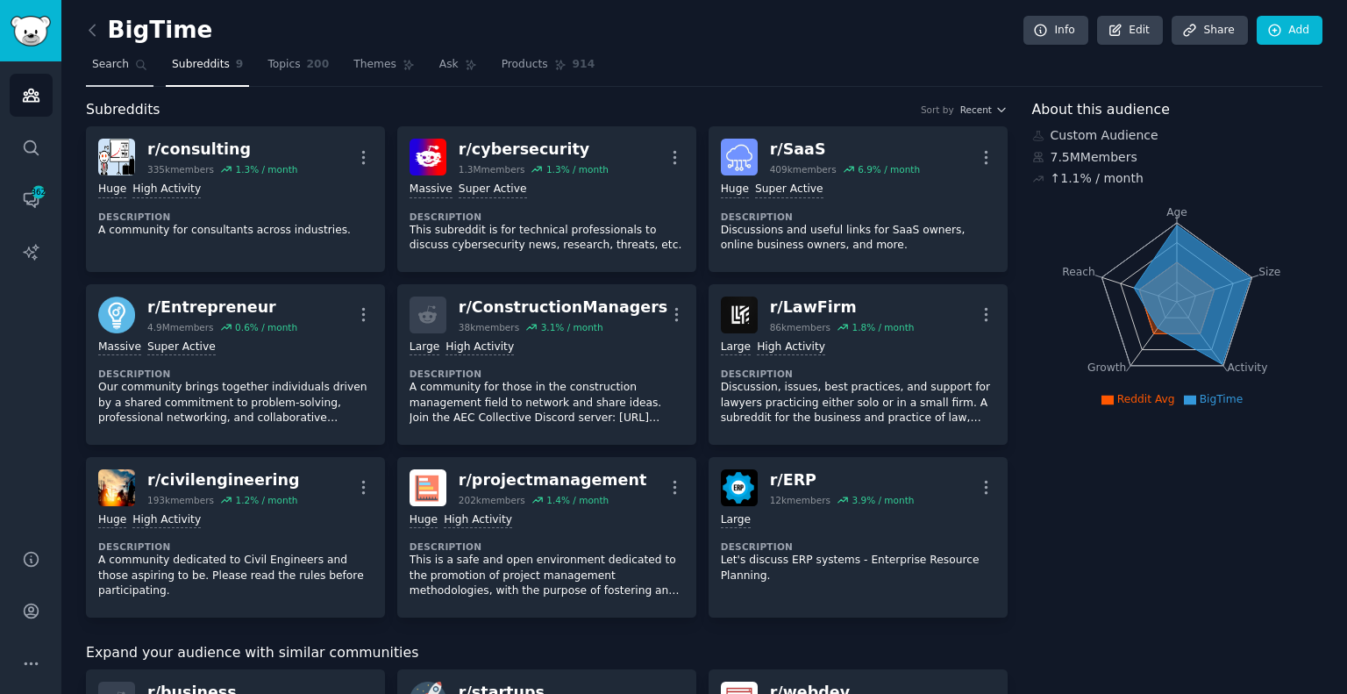
click at [108, 66] on span "Search" at bounding box center [110, 65] width 37 height 16
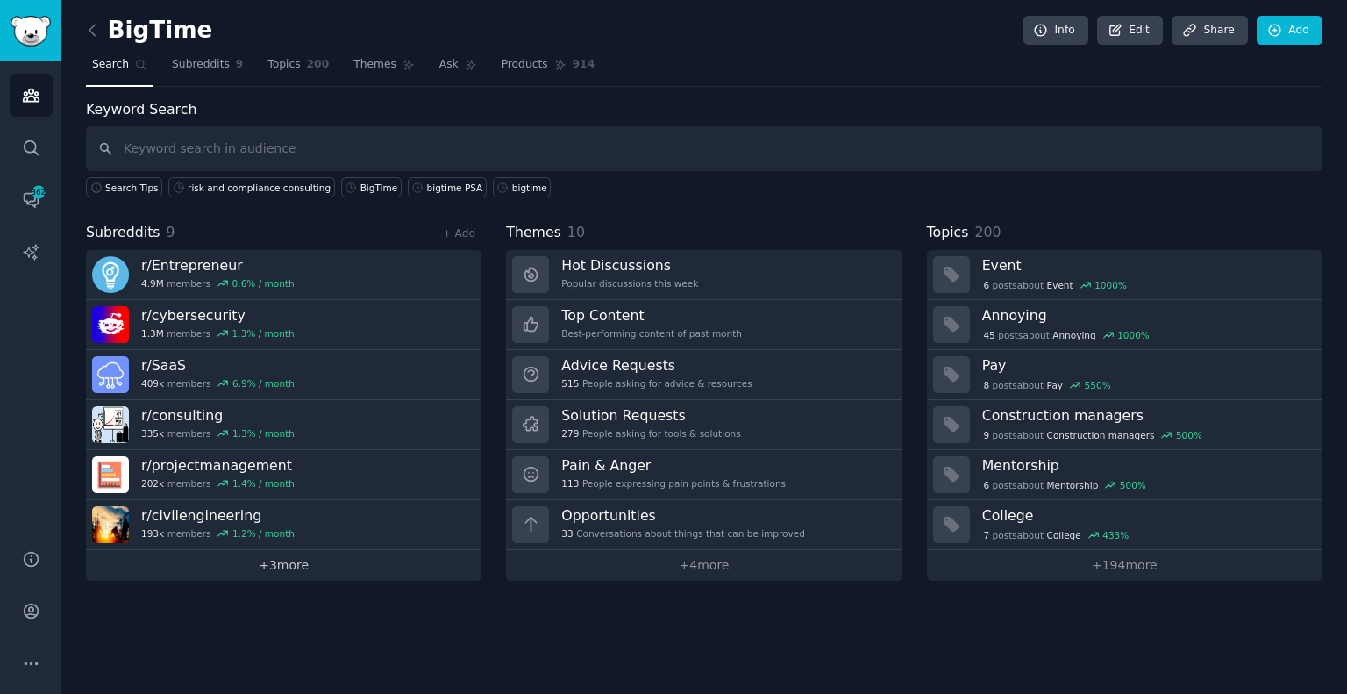
click at [254, 560] on link "+ 3 more" at bounding box center [284, 565] width 396 height 31
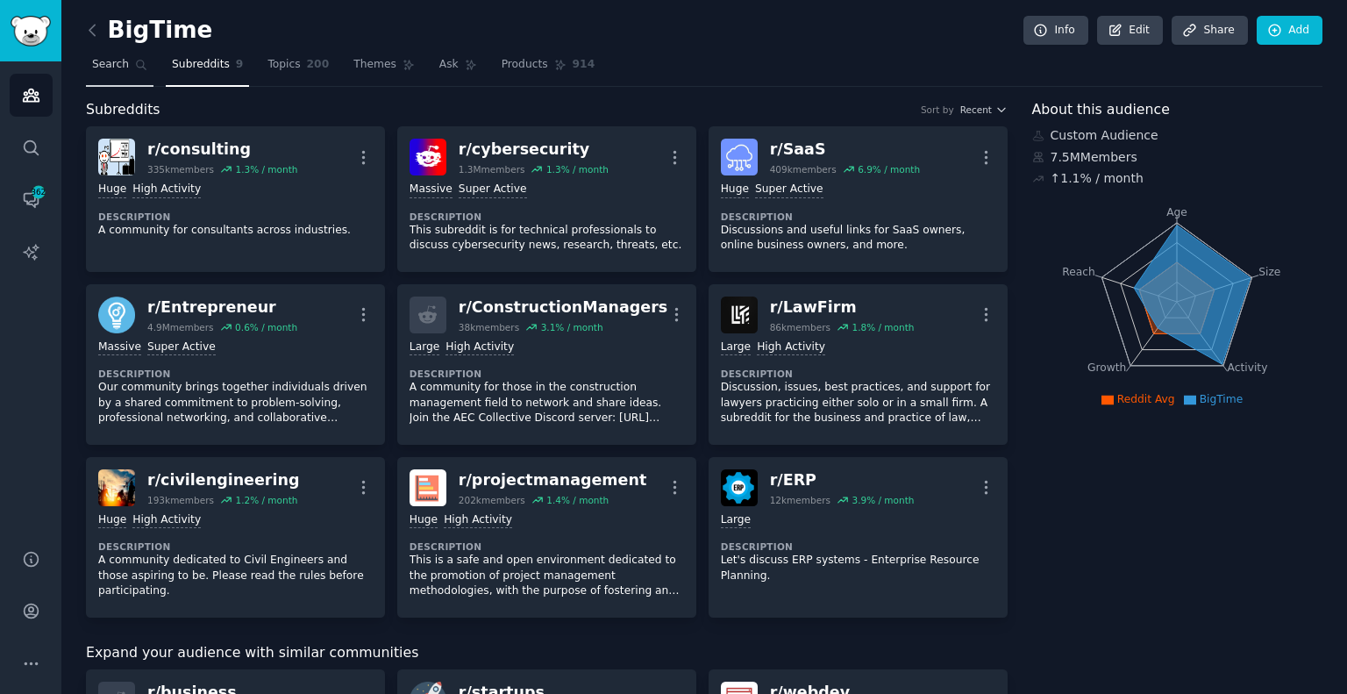
click at [130, 75] on link "Search" at bounding box center [120, 69] width 68 height 36
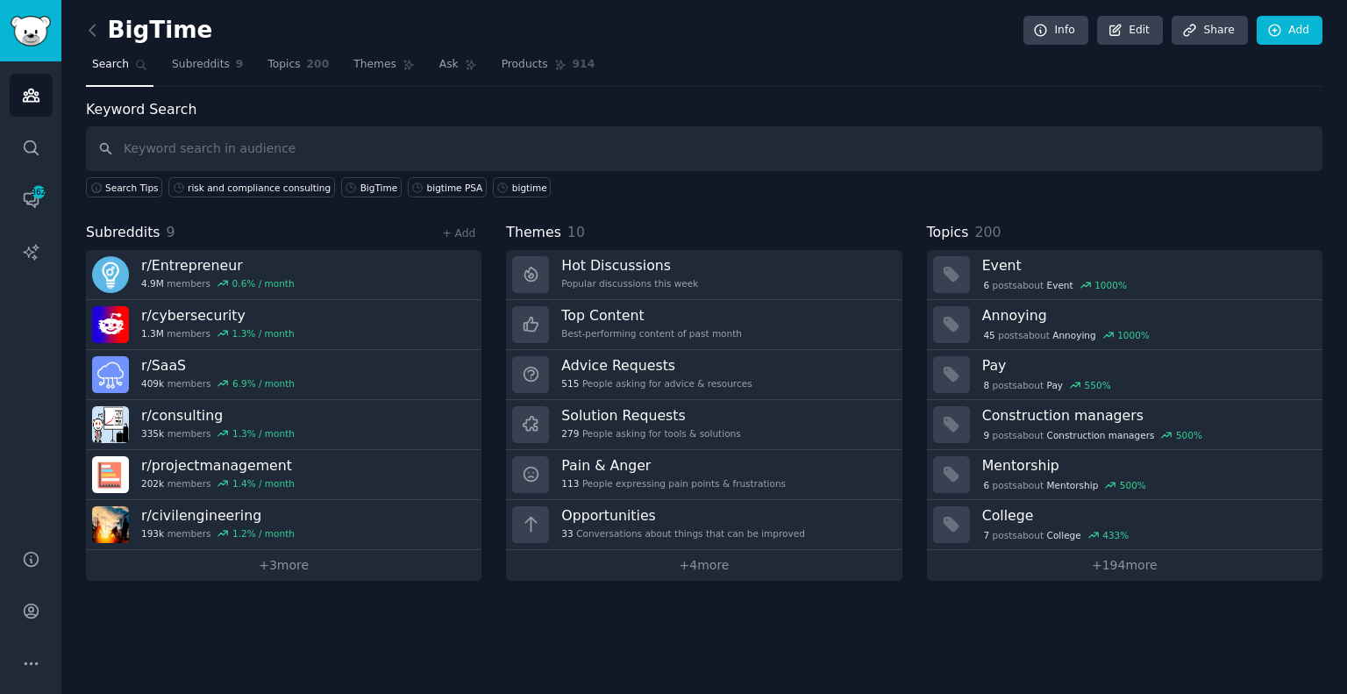
click at [286, 152] on input "text" at bounding box center [704, 148] width 1237 height 45
type input "professional services"
click at [182, 70] on span "Subreddits" at bounding box center [201, 65] width 58 height 16
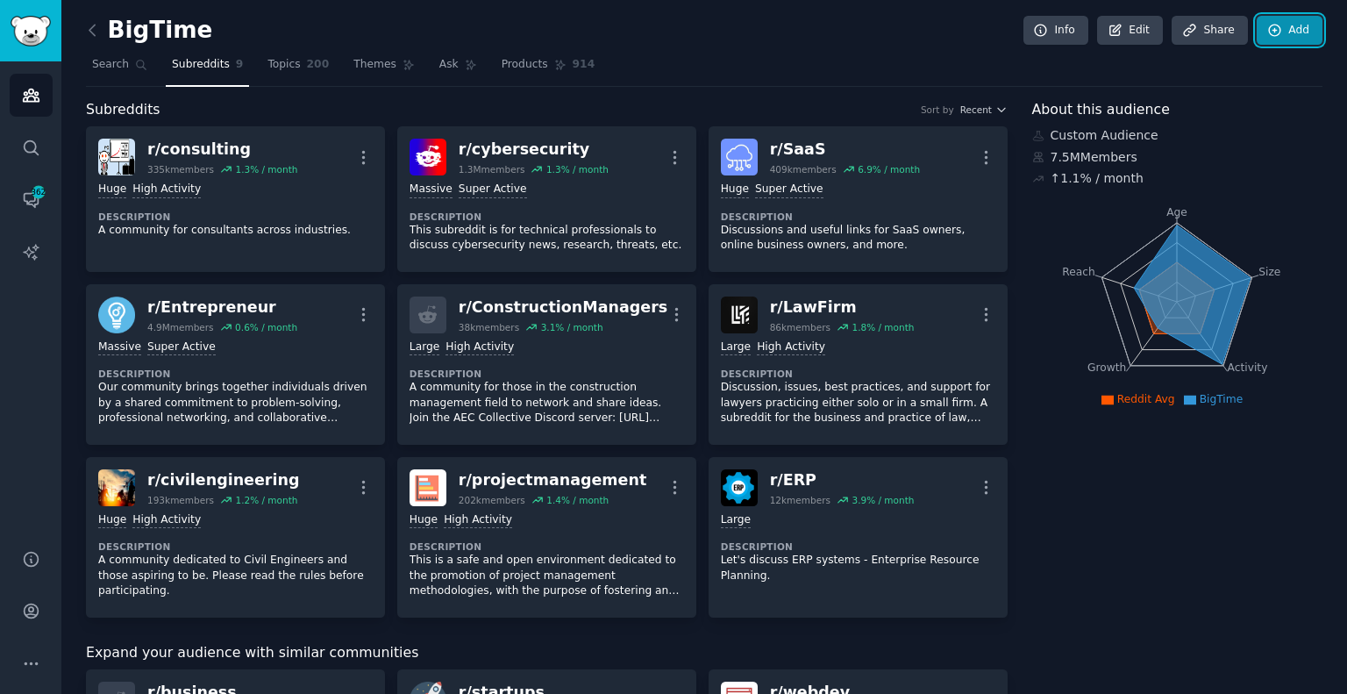
click at [1295, 38] on link "Add" at bounding box center [1290, 31] width 66 height 30
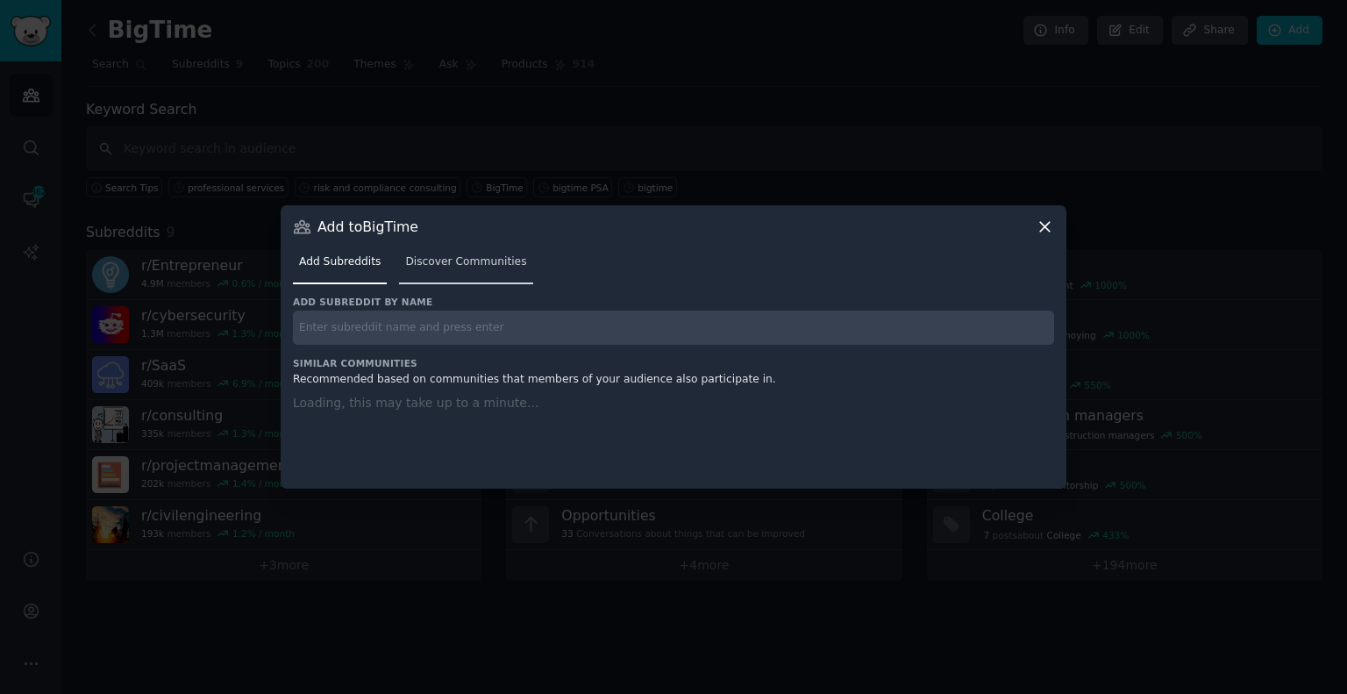
click at [449, 260] on span "Discover Communities" at bounding box center [465, 262] width 121 height 16
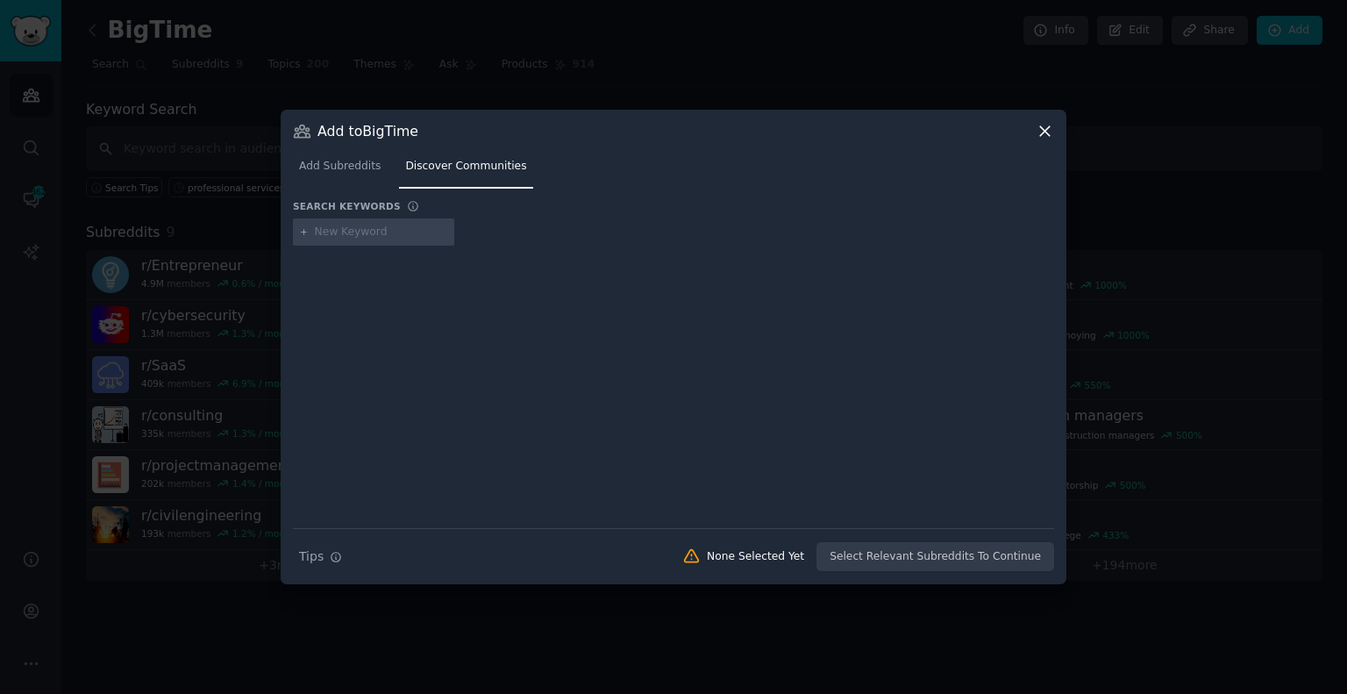
click at [379, 228] on input "text" at bounding box center [381, 233] width 133 height 16
type input "professional services"
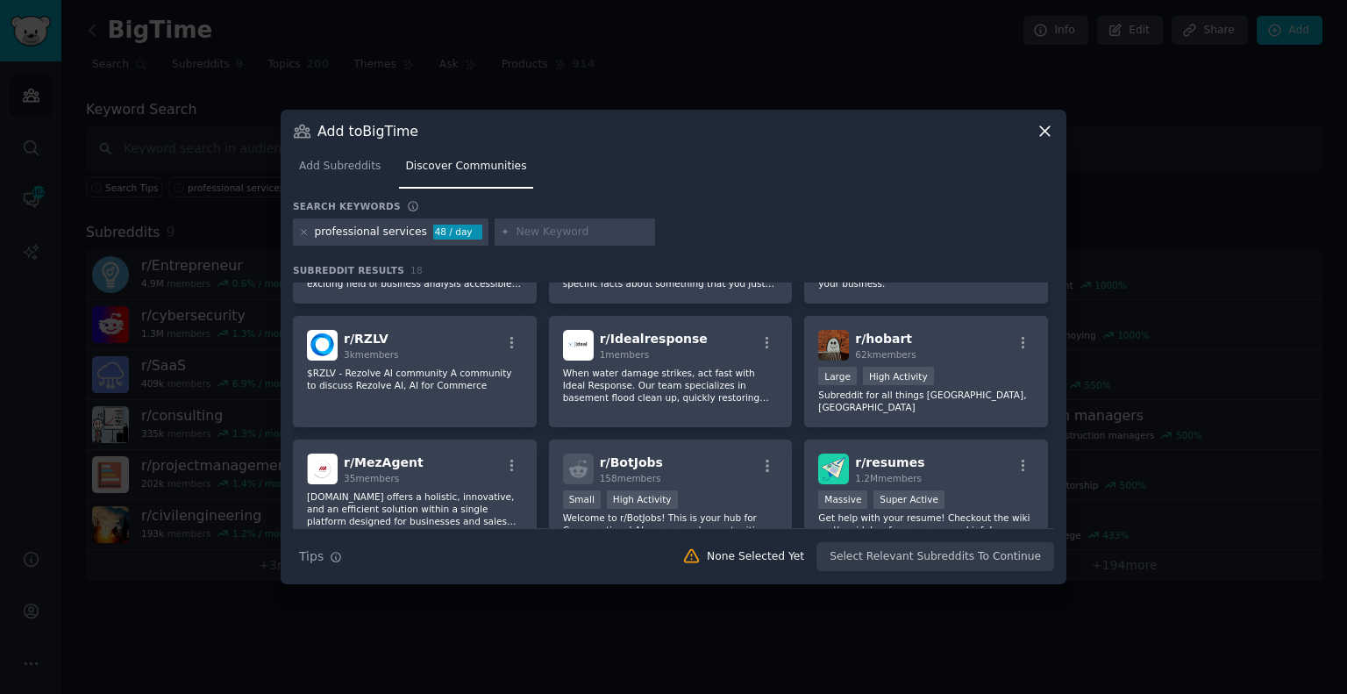
scroll to position [578, 0]
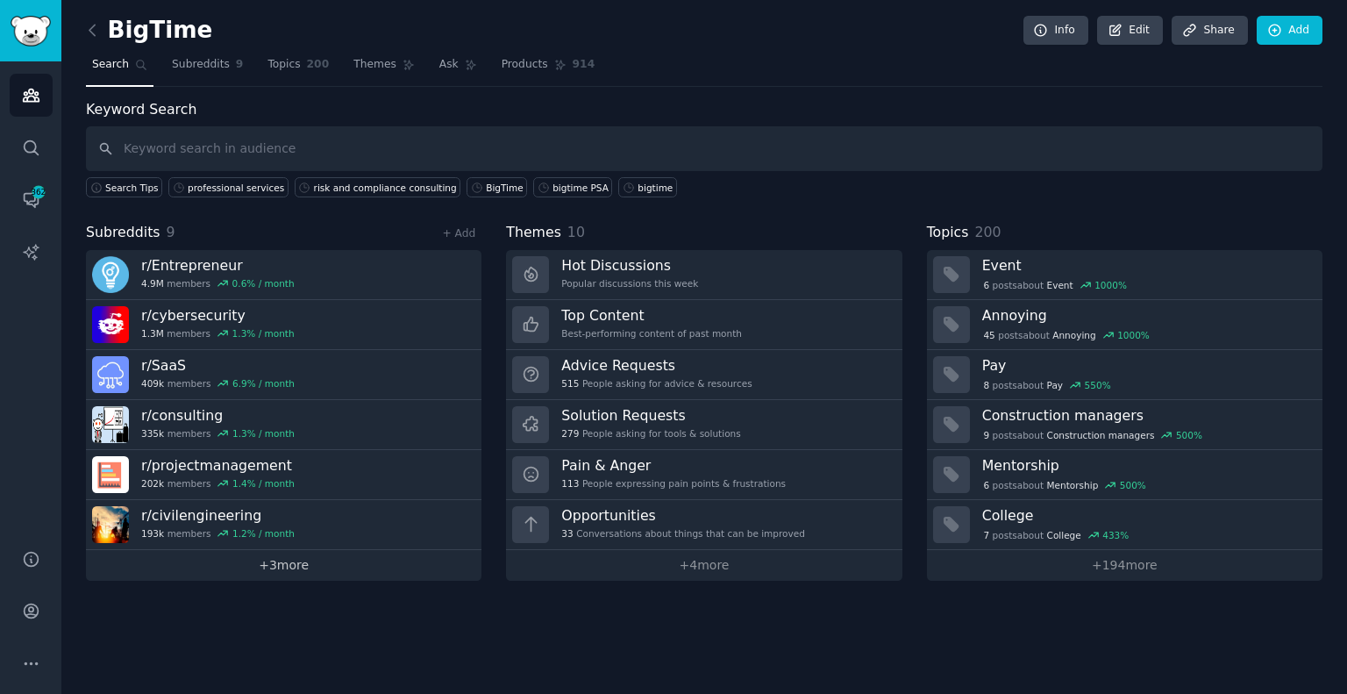
click at [340, 568] on link "+ 3 more" at bounding box center [284, 565] width 396 height 31
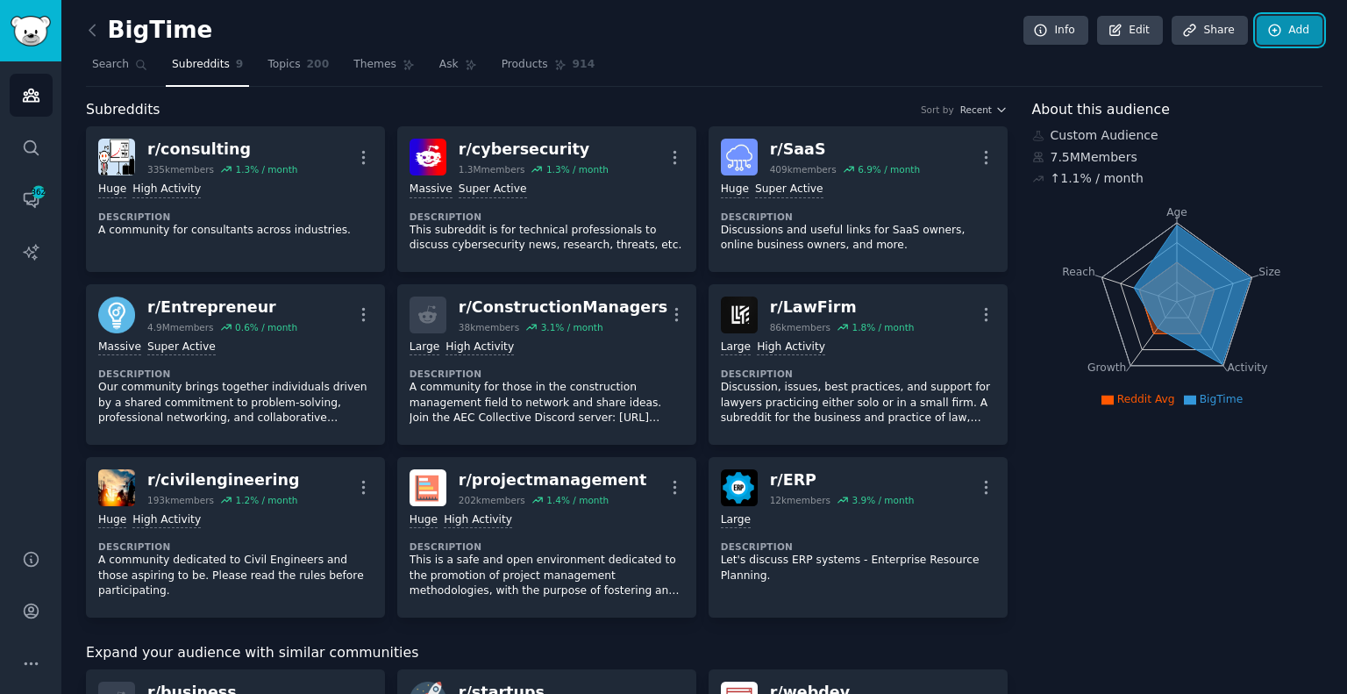
click at [1302, 33] on link "Add" at bounding box center [1290, 31] width 66 height 30
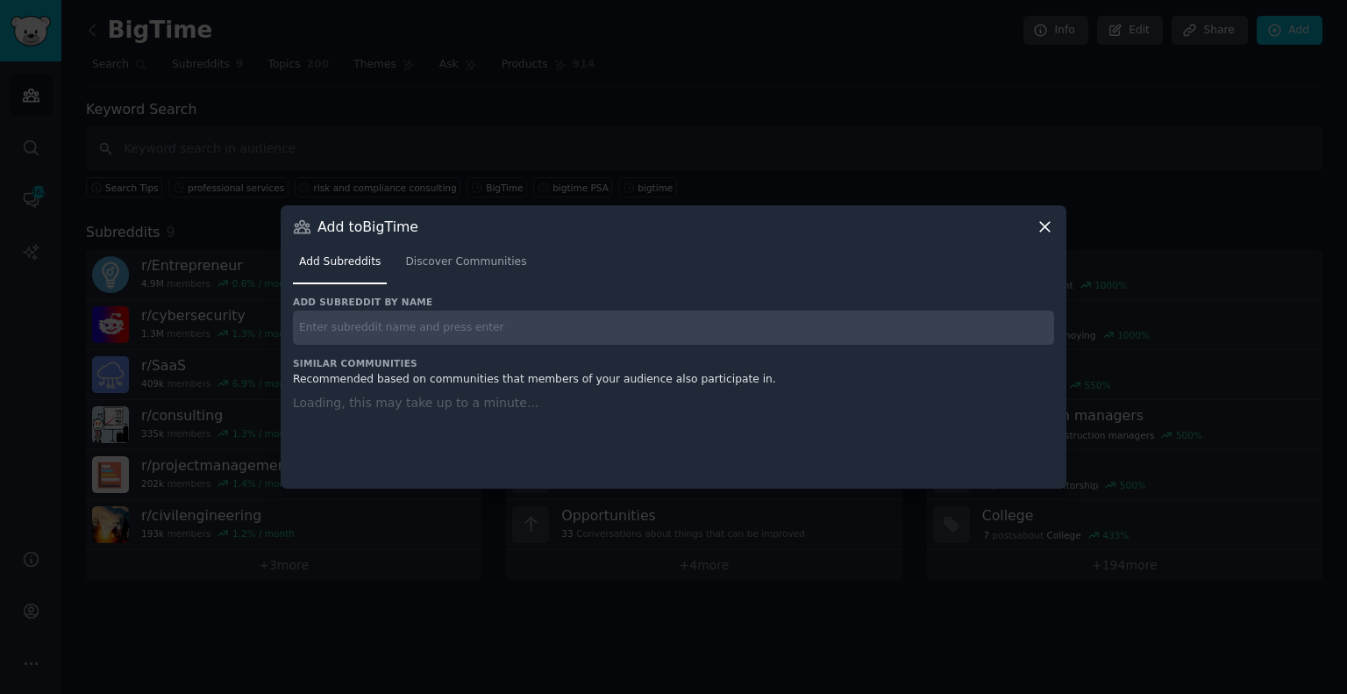
click at [639, 332] on input "text" at bounding box center [673, 327] width 761 height 34
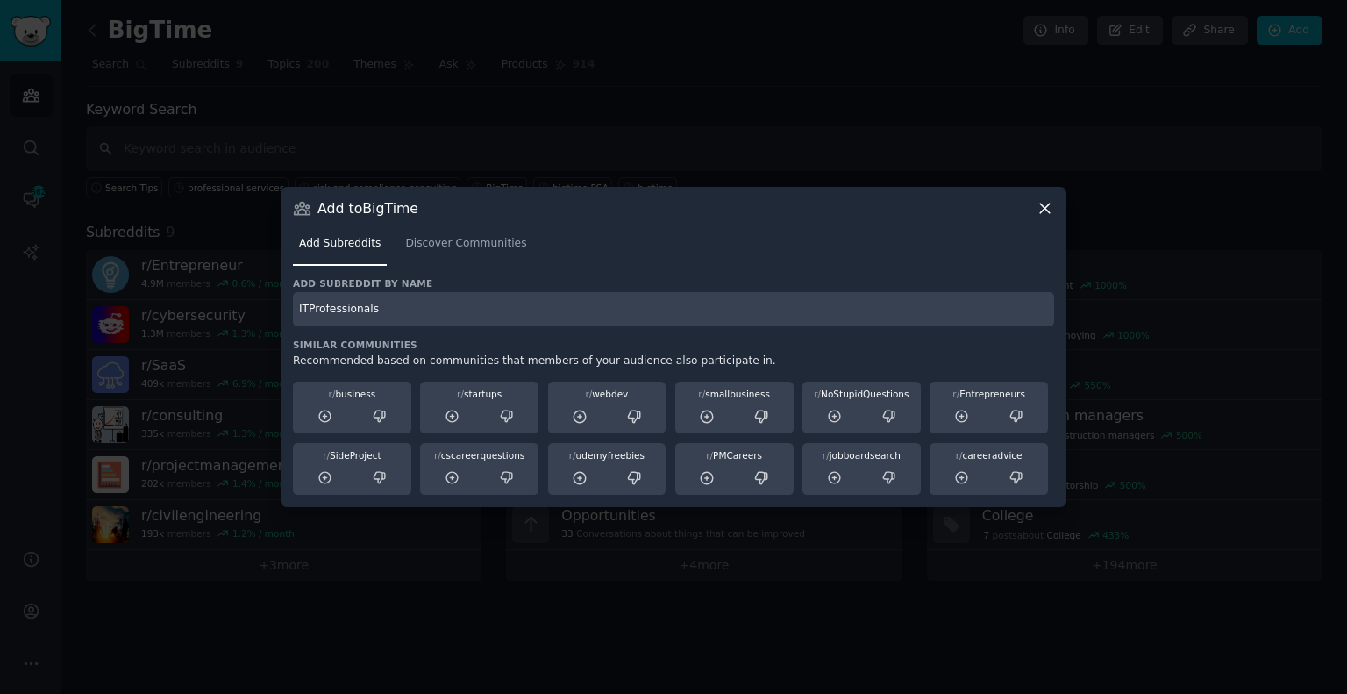
type input "ITProfessionals"
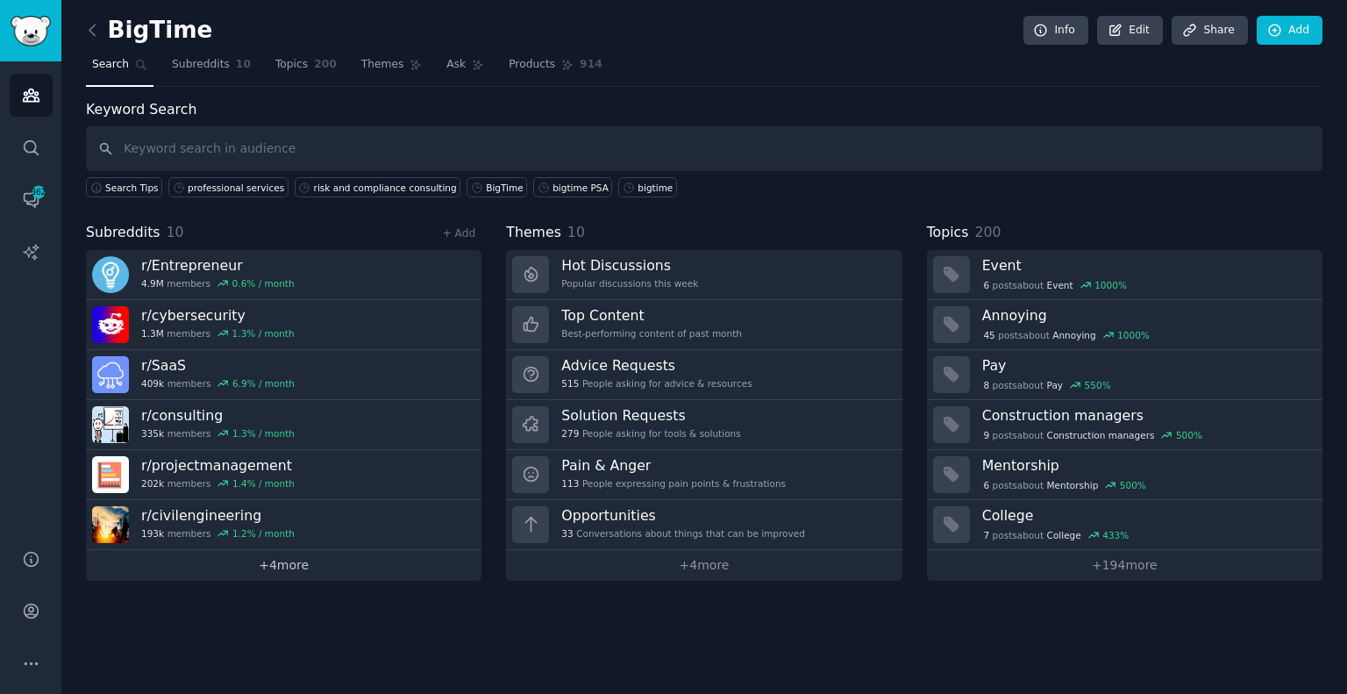
click at [306, 553] on link "+ 4 more" at bounding box center [284, 565] width 396 height 31
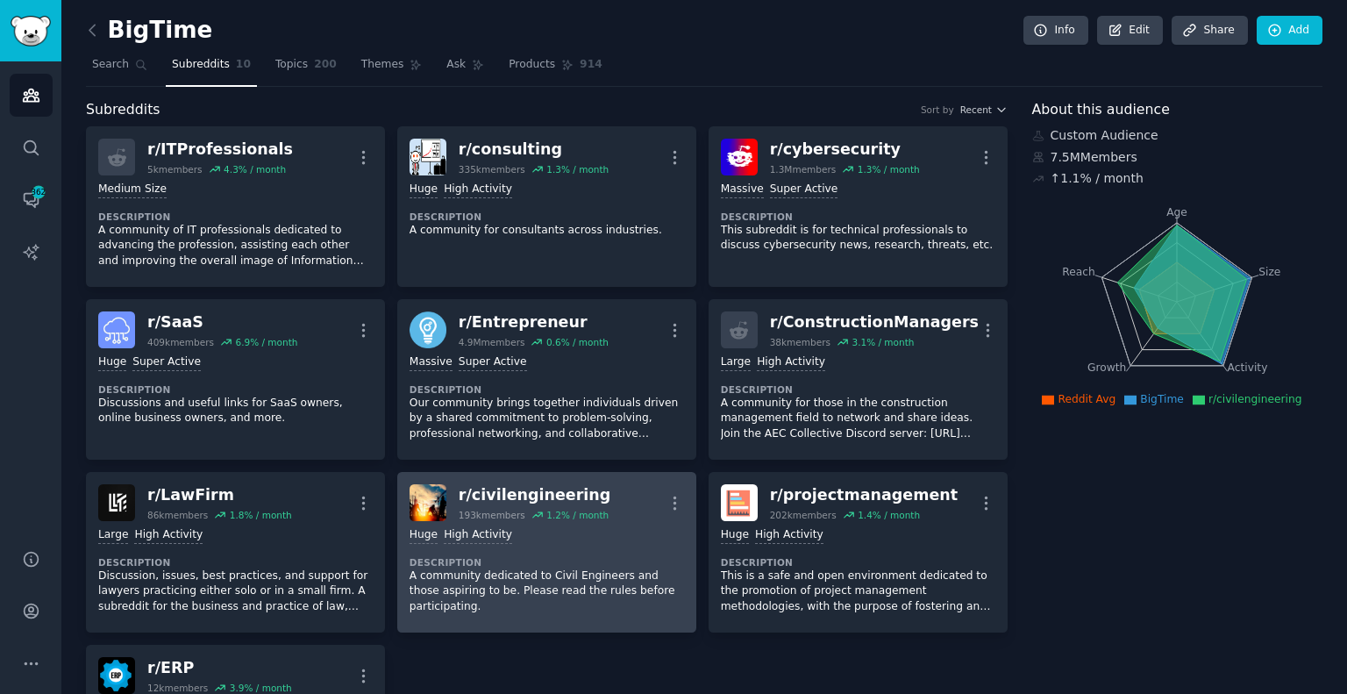
scroll to position [2, 0]
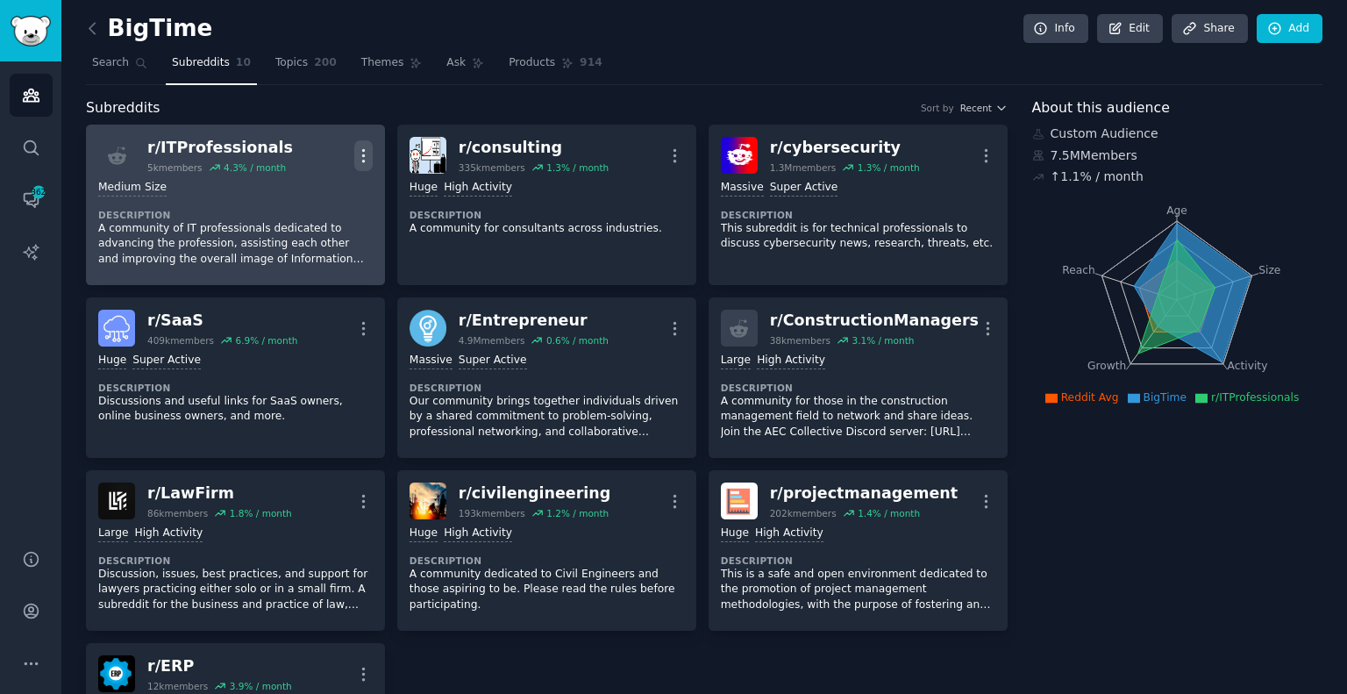
click at [361, 156] on icon "button" at bounding box center [363, 155] width 18 height 18
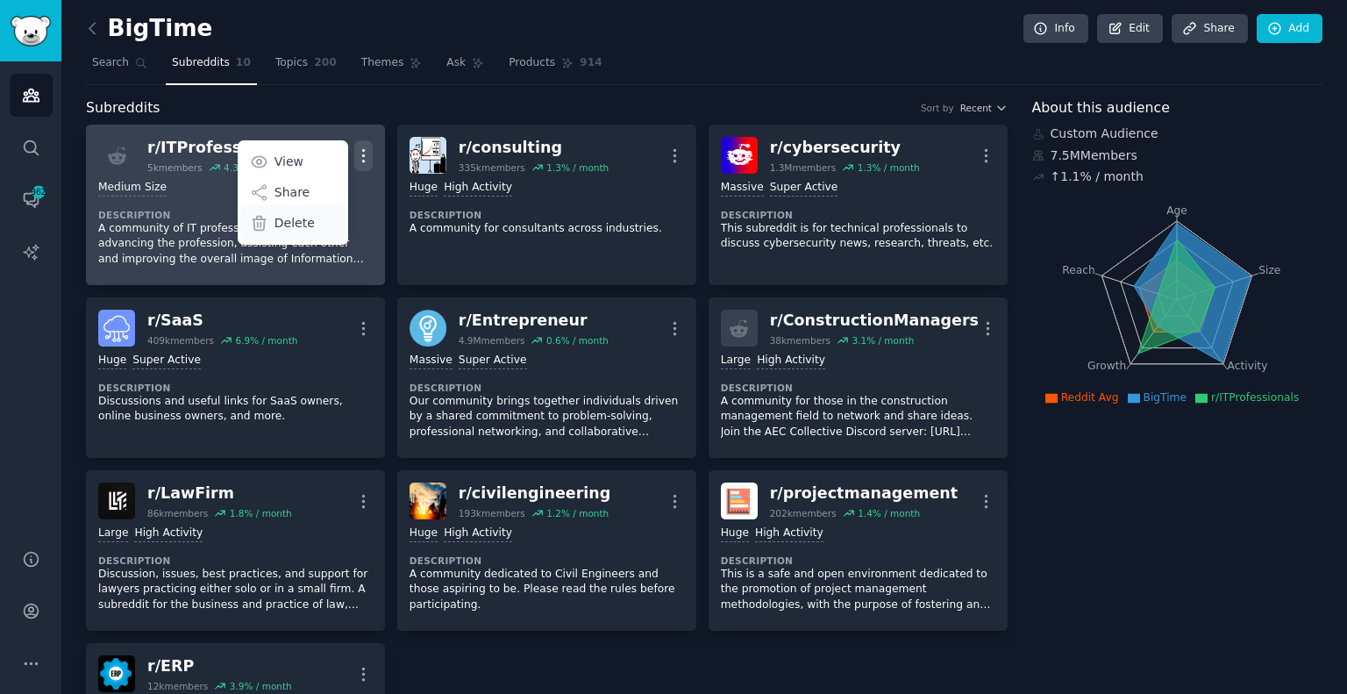
click at [317, 224] on div "Delete" at bounding box center [292, 222] width 104 height 37
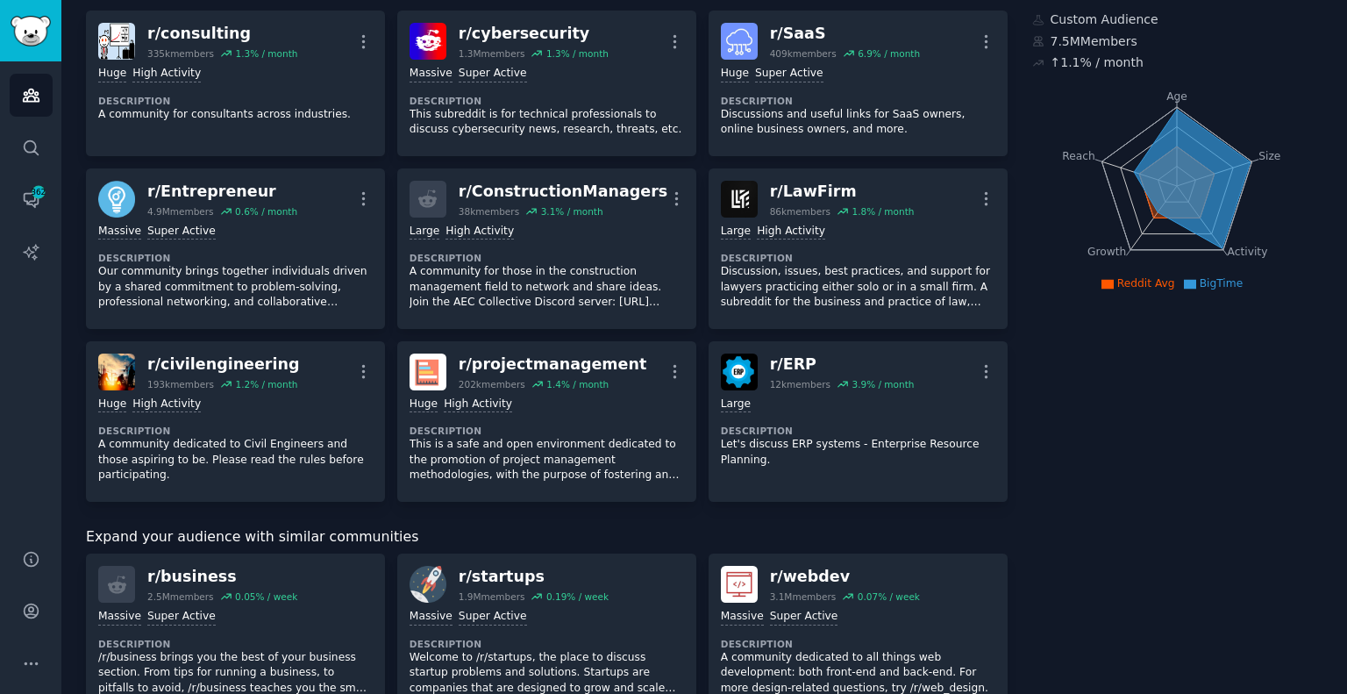
scroll to position [0, 0]
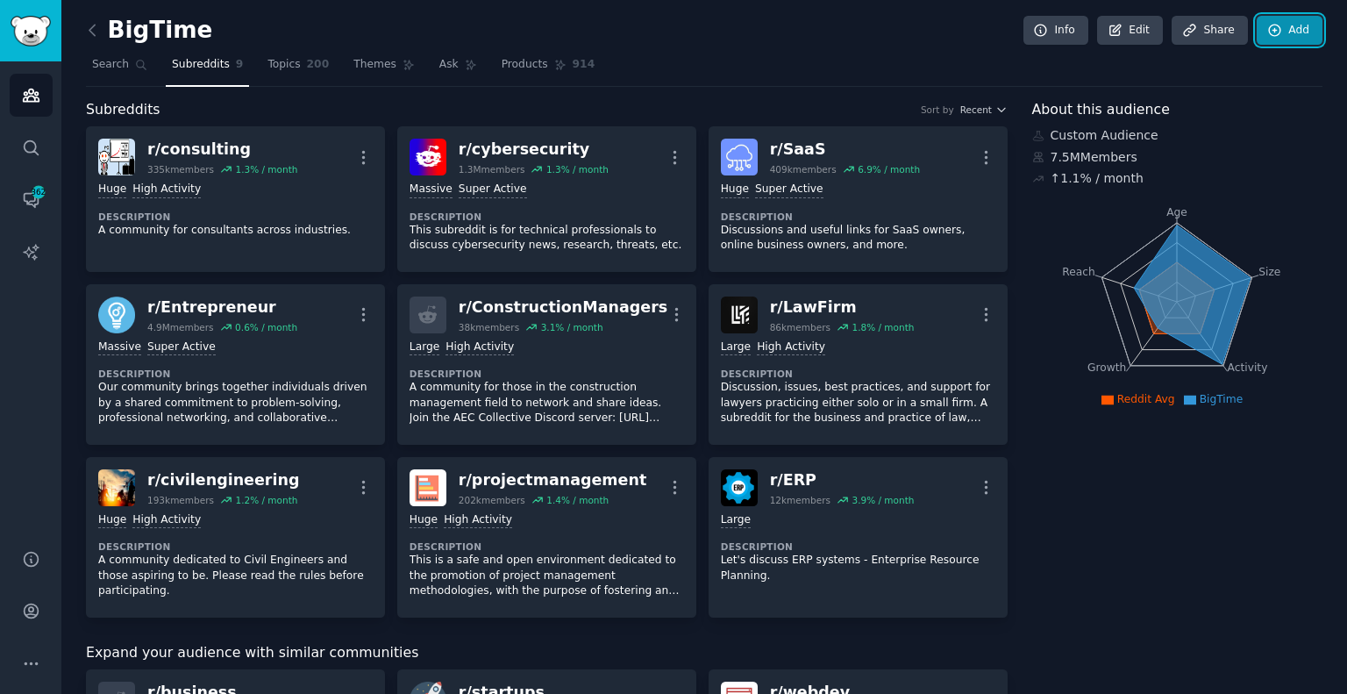
click at [1284, 32] on link "Add" at bounding box center [1290, 31] width 66 height 30
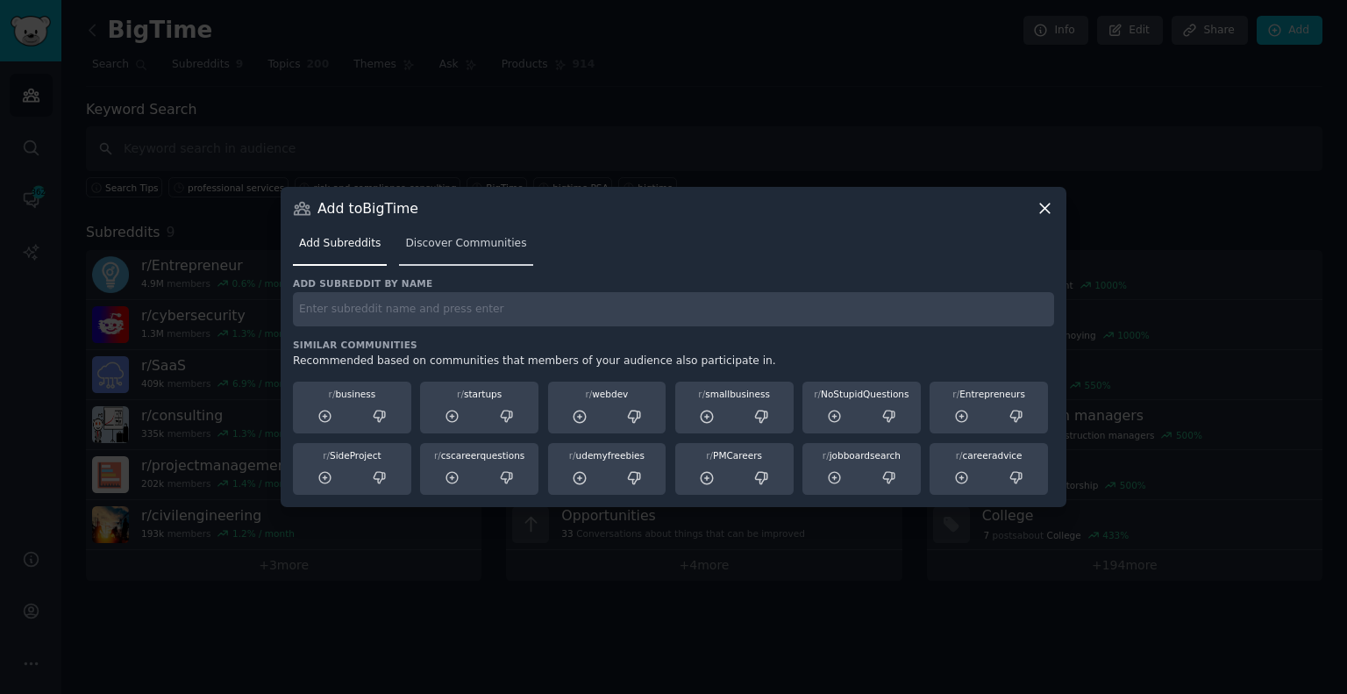
click at [425, 245] on span "Discover Communities" at bounding box center [465, 244] width 121 height 16
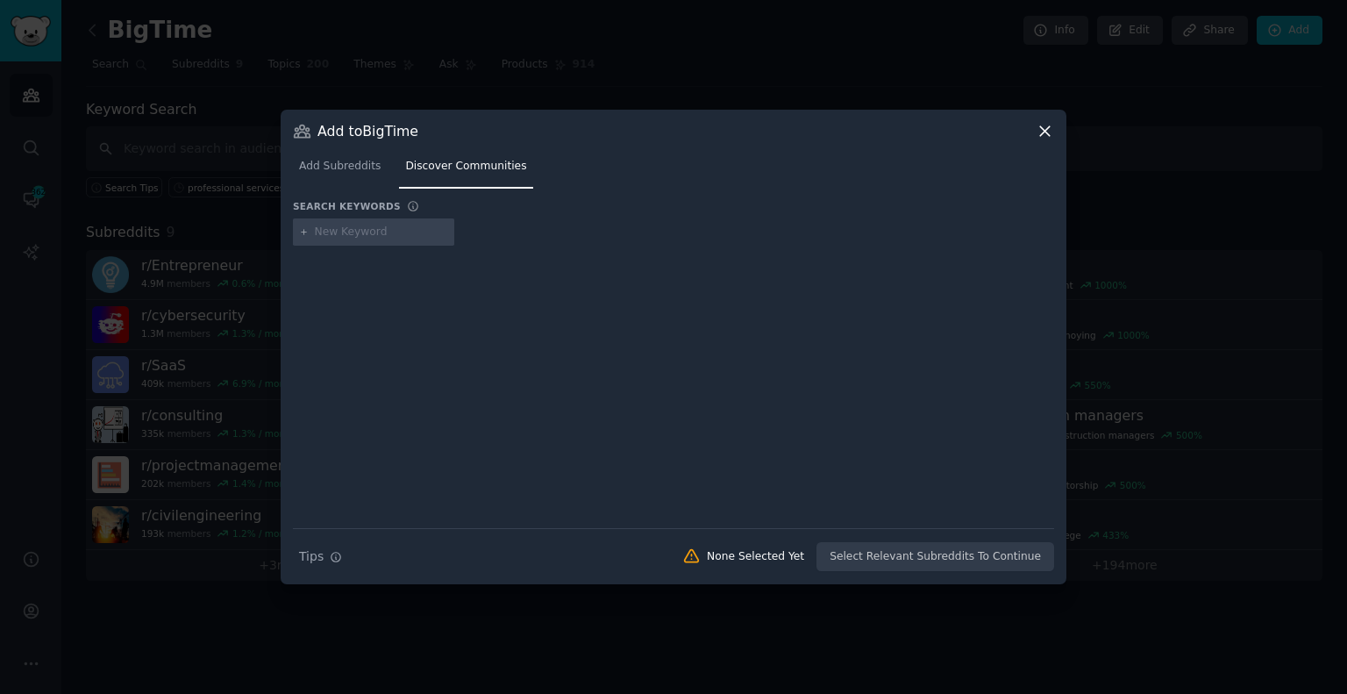
click at [383, 234] on input "text" at bounding box center [381, 233] width 133 height 16
type input "ceo"
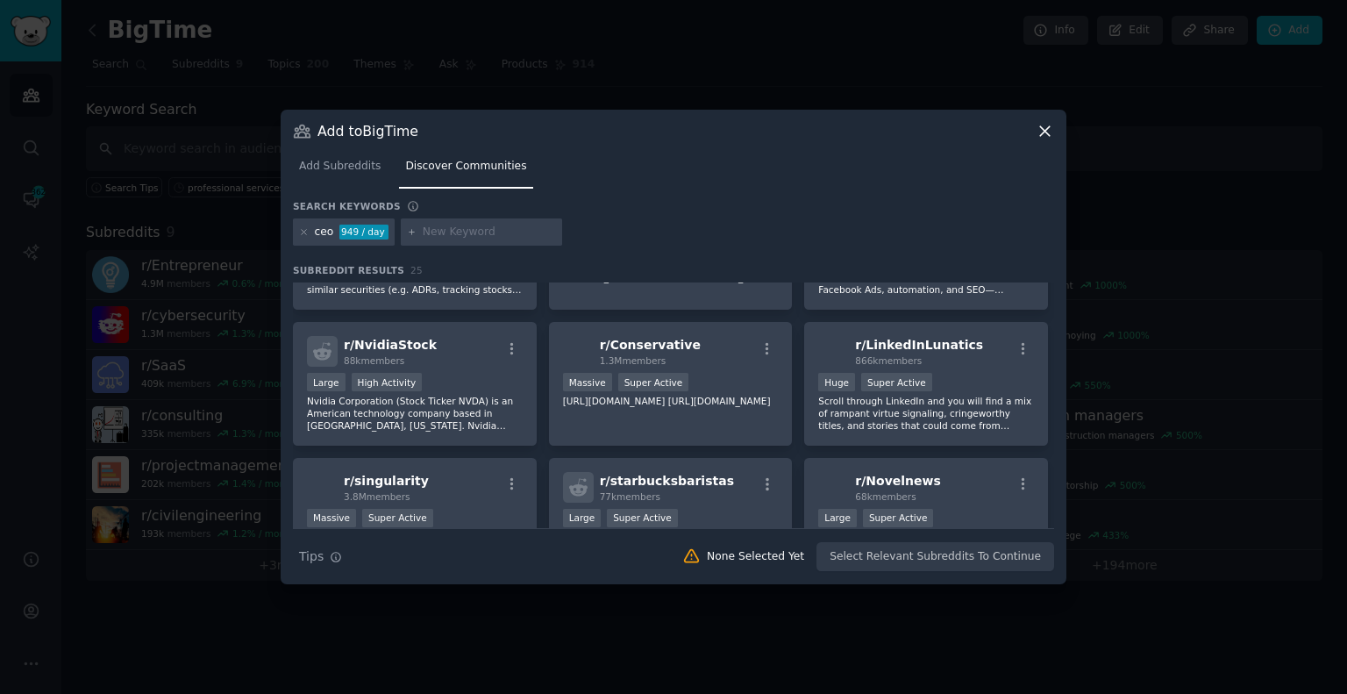
scroll to position [761, 0]
click at [301, 231] on icon at bounding box center [304, 232] width 10 height 10
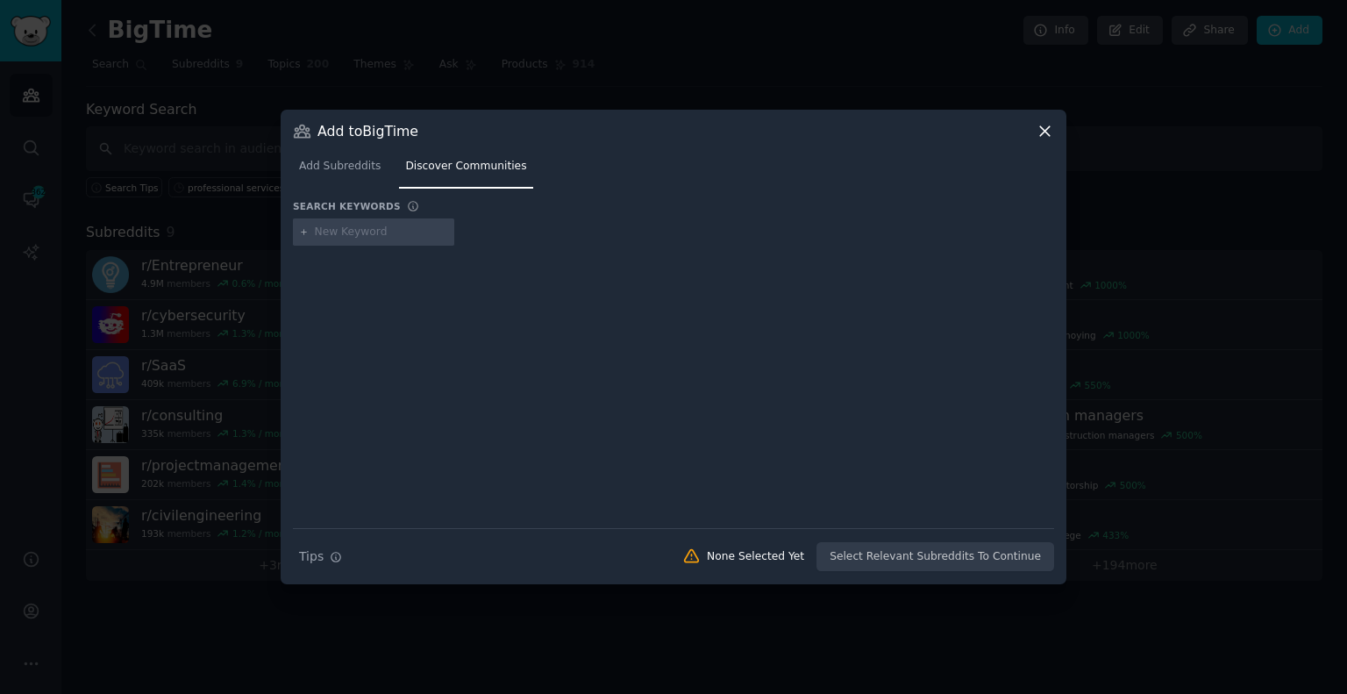
click at [375, 230] on input "text" at bounding box center [381, 233] width 133 height 16
type input "consulting"
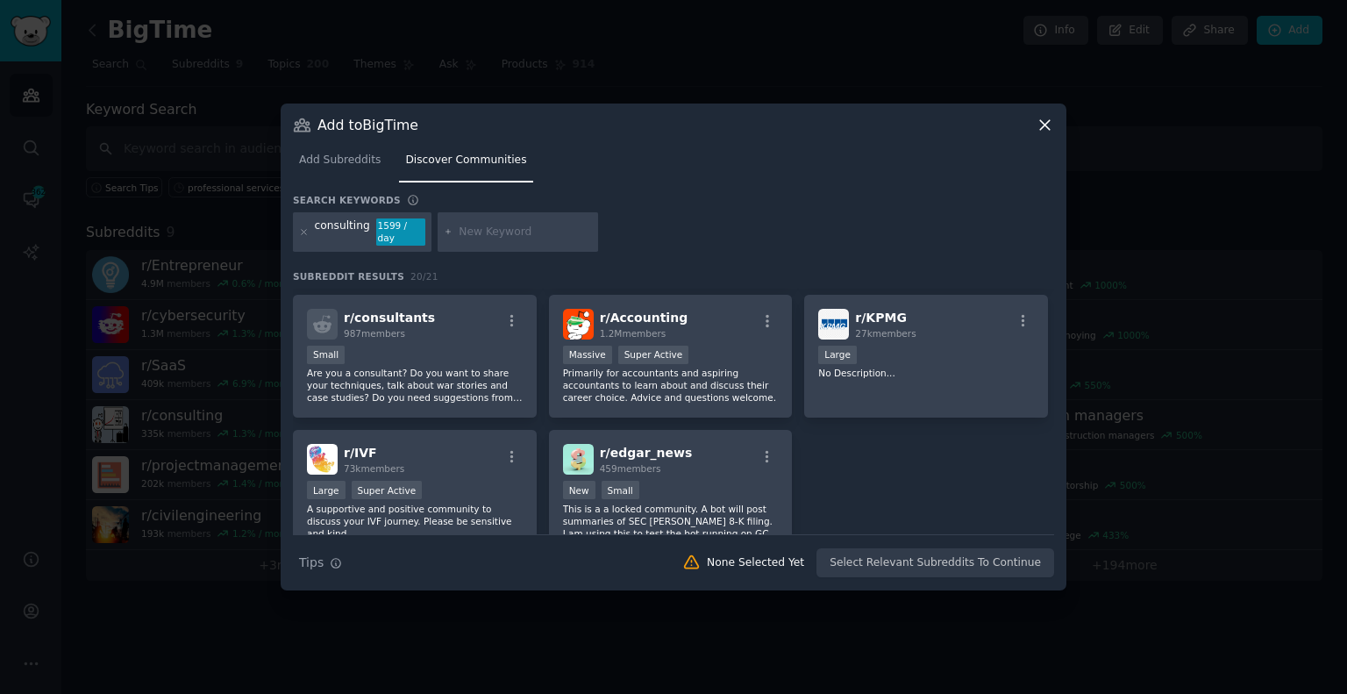
scroll to position [746, 0]
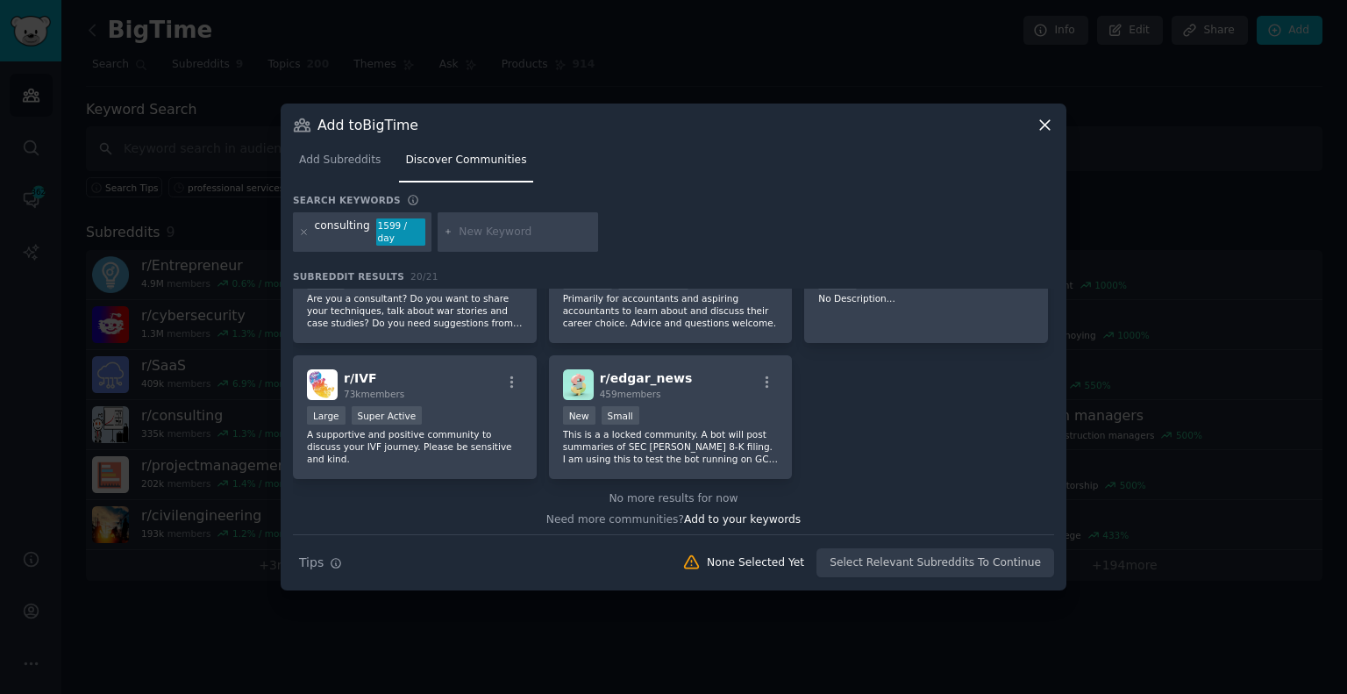
click at [1044, 128] on icon at bounding box center [1045, 125] width 18 height 18
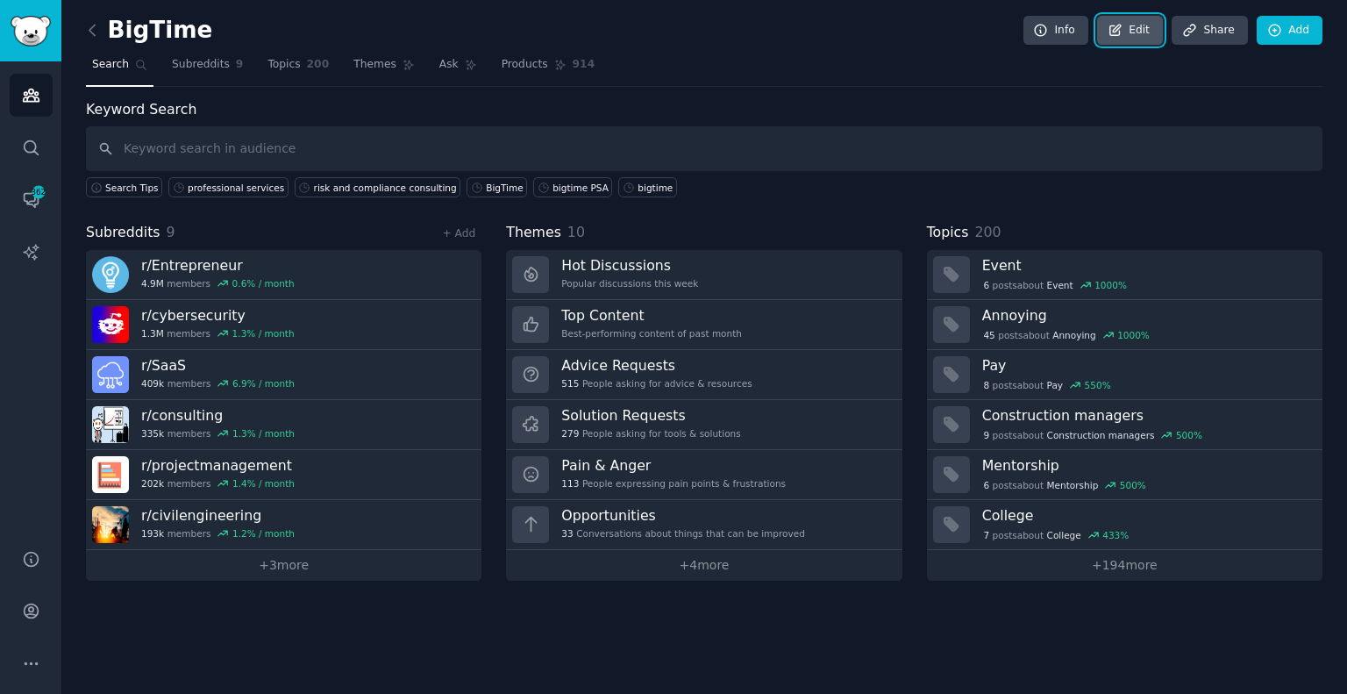
click at [1126, 38] on link "Edit" at bounding box center [1130, 31] width 66 height 30
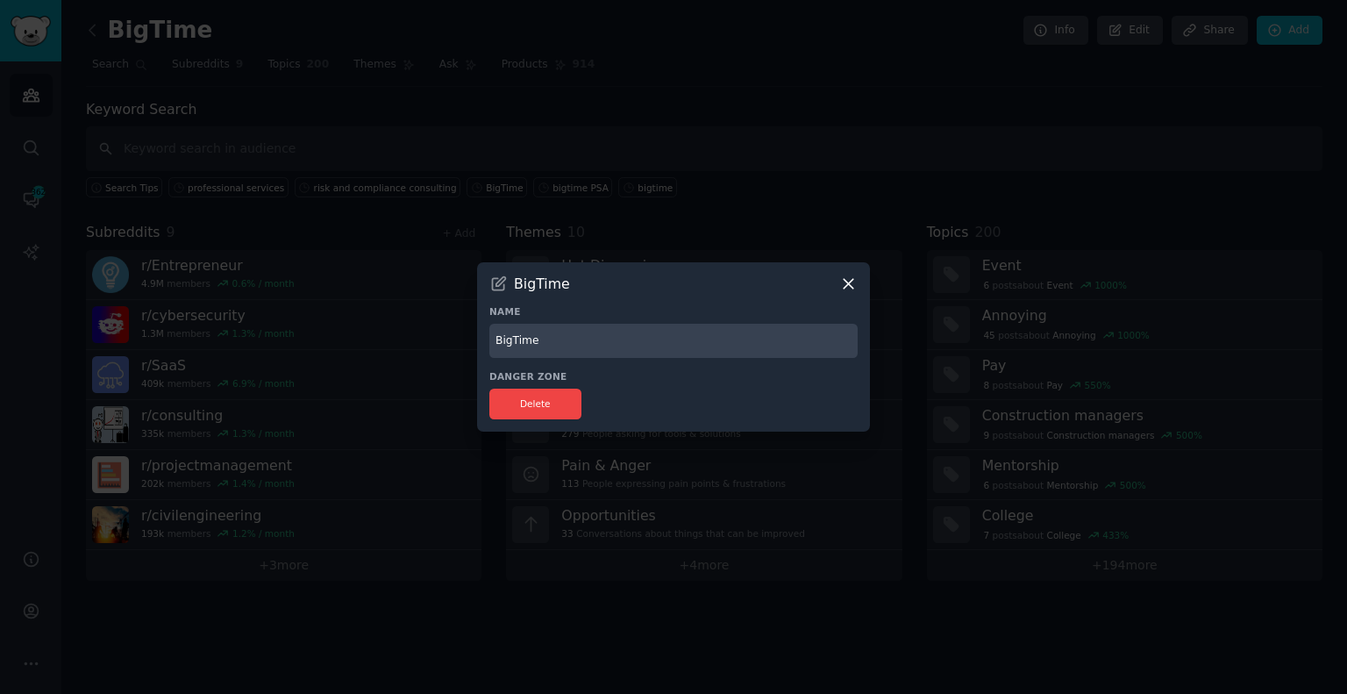
click at [852, 289] on icon at bounding box center [848, 284] width 18 height 18
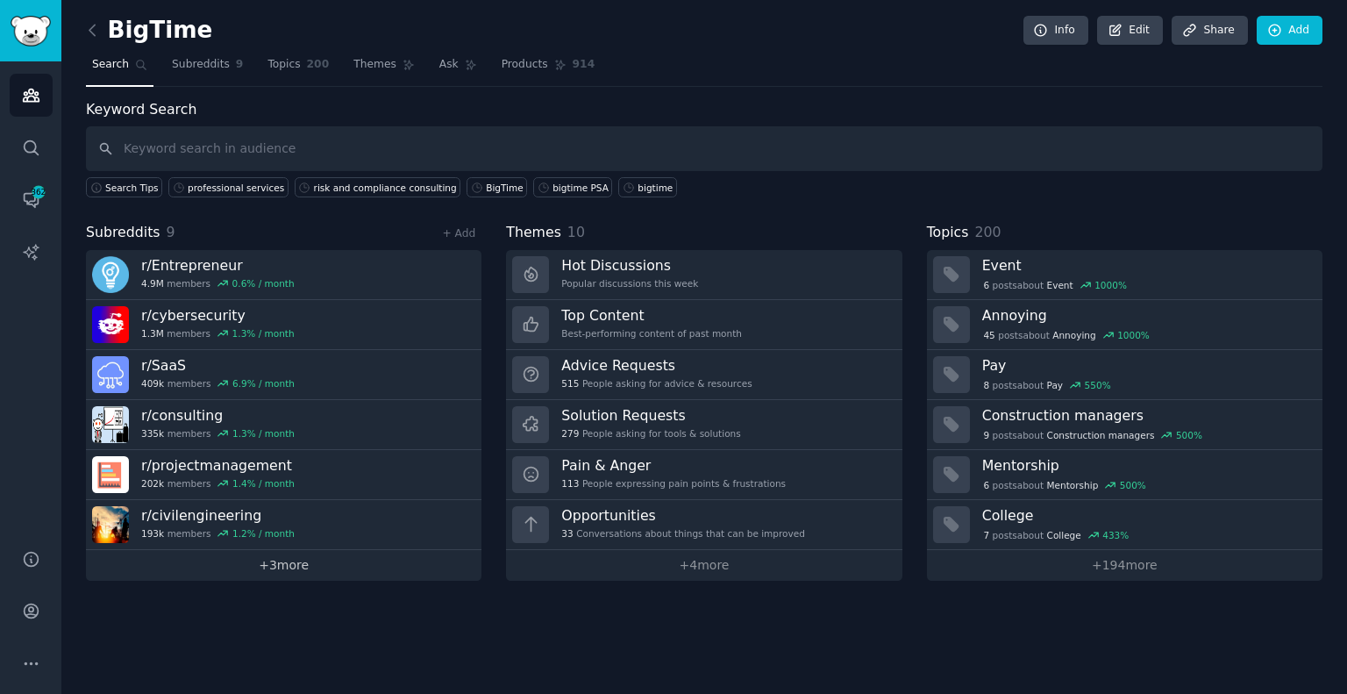
click at [323, 567] on link "+ 3 more" at bounding box center [284, 565] width 396 height 31
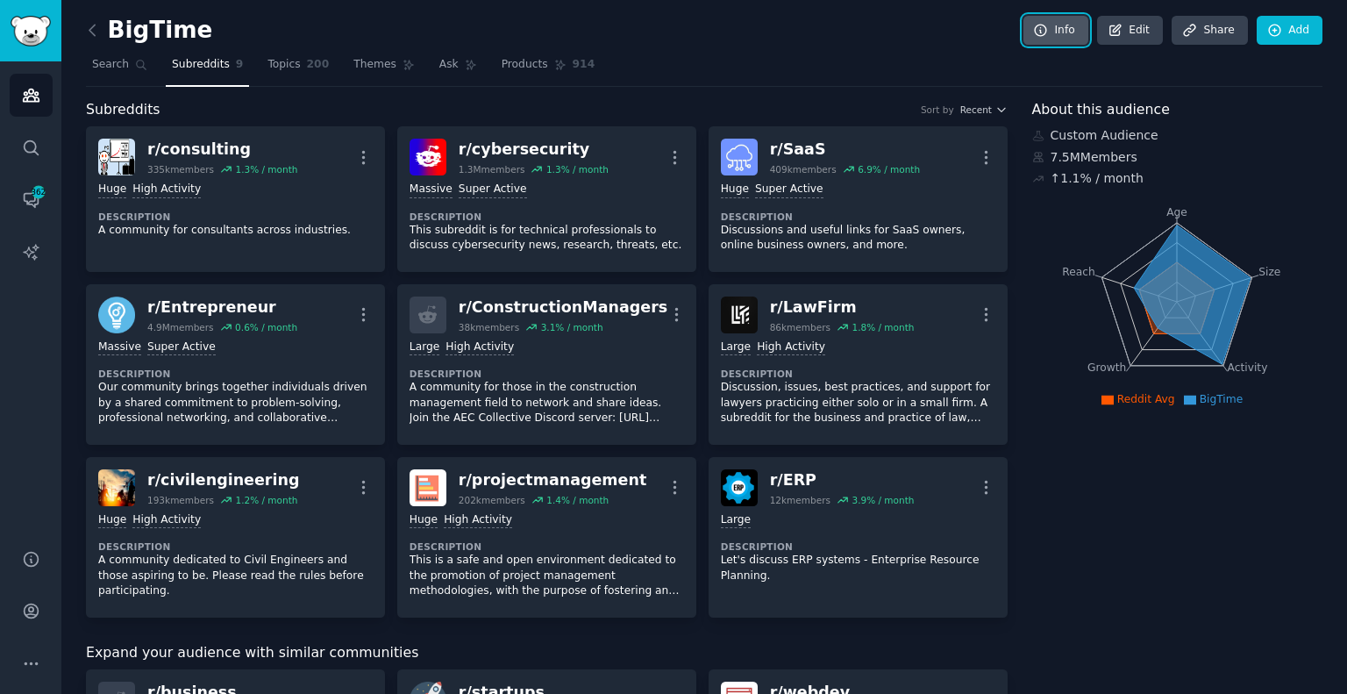
click at [1031, 33] on link "Info" at bounding box center [1056, 31] width 65 height 30
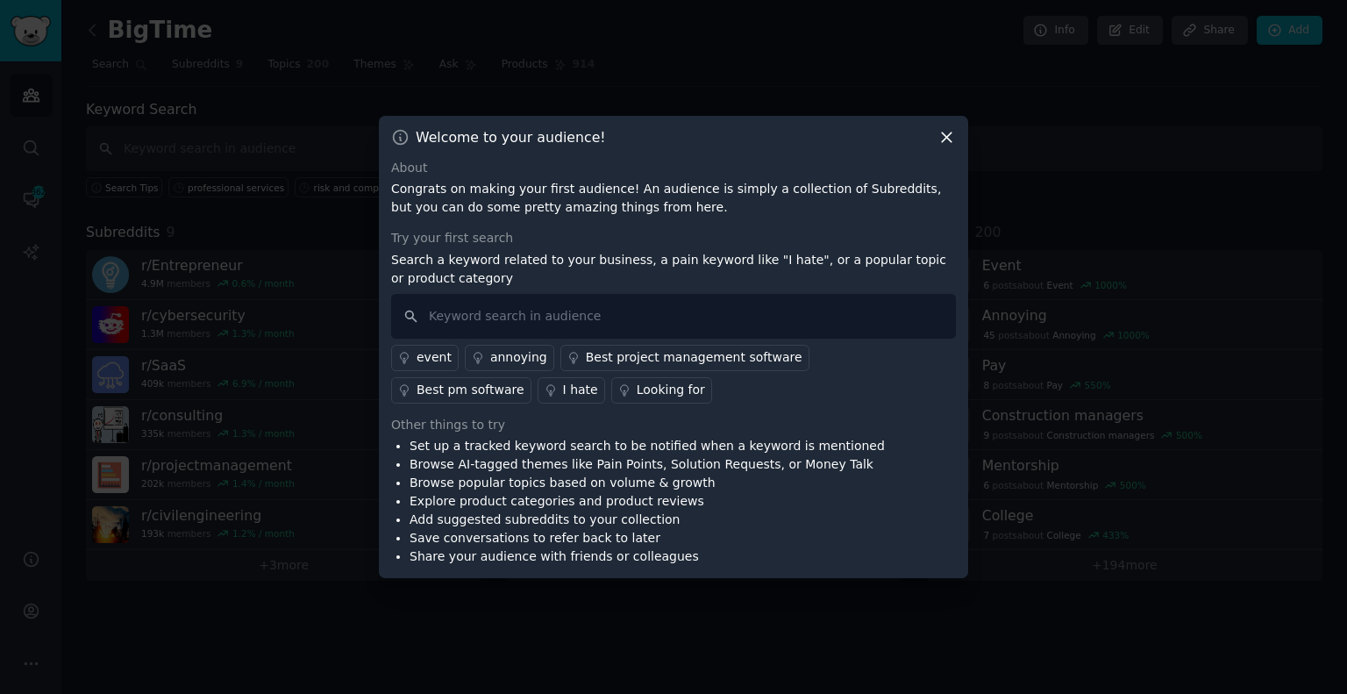
click at [945, 138] on icon at bounding box center [947, 137] width 10 height 10
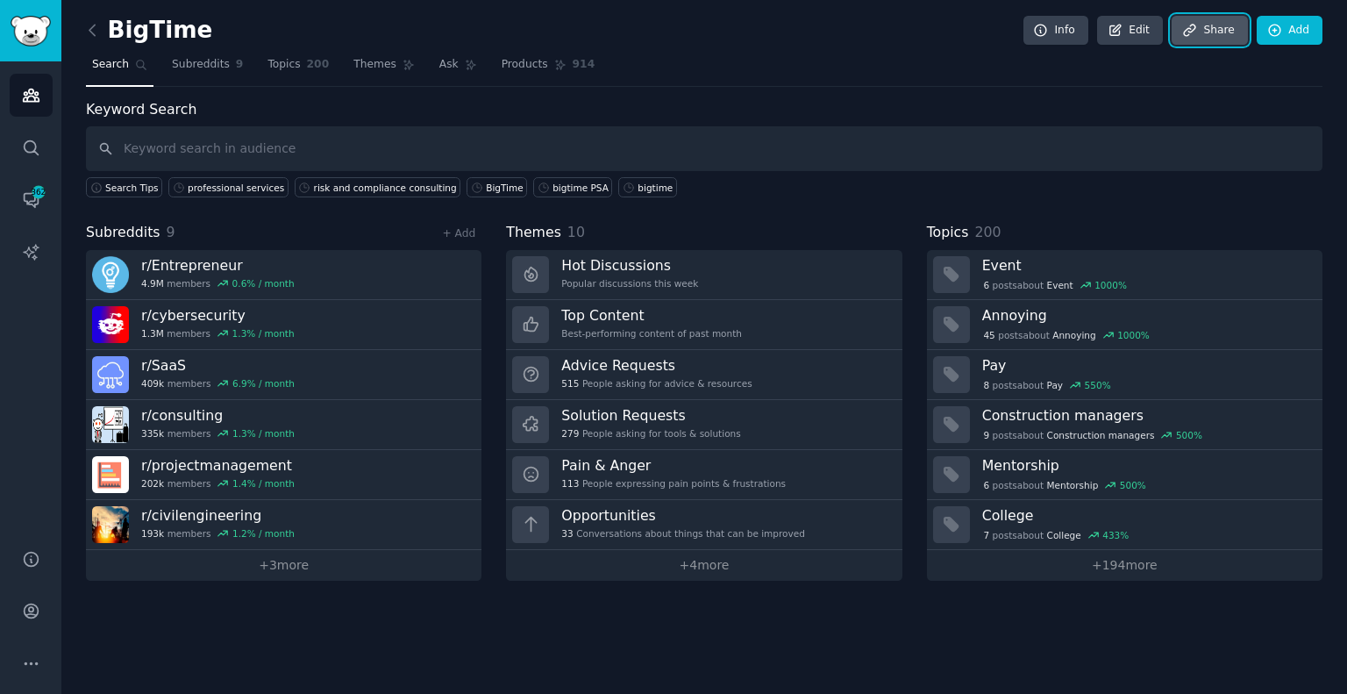
click at [1226, 34] on link "Share" at bounding box center [1209, 31] width 75 height 30
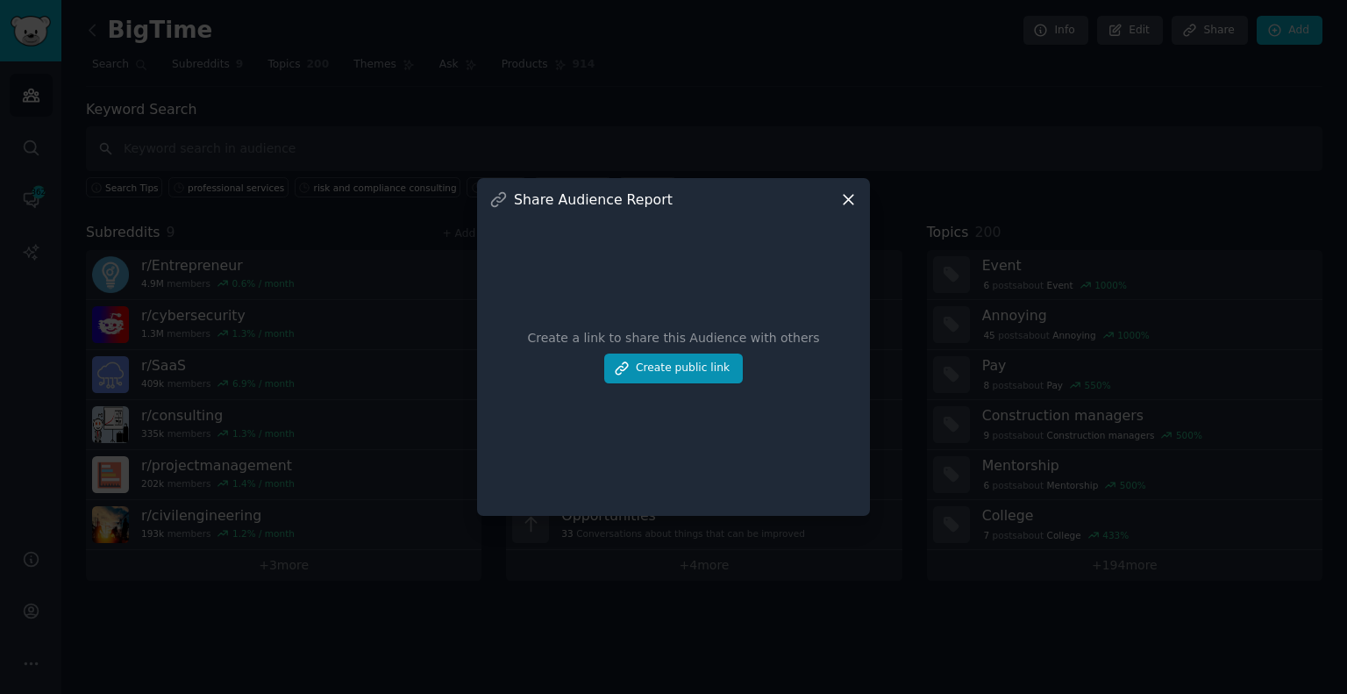
click at [842, 204] on icon at bounding box center [848, 199] width 18 height 18
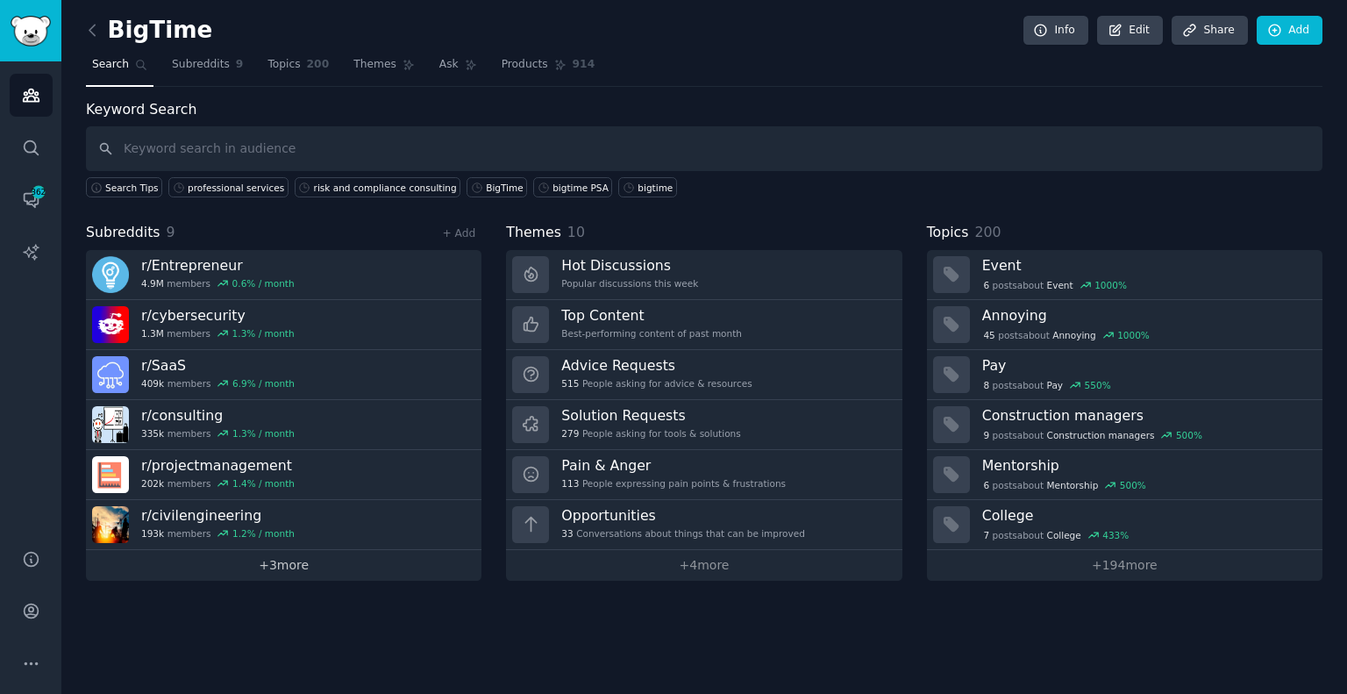
click at [354, 577] on link "+ 3 more" at bounding box center [284, 565] width 396 height 31
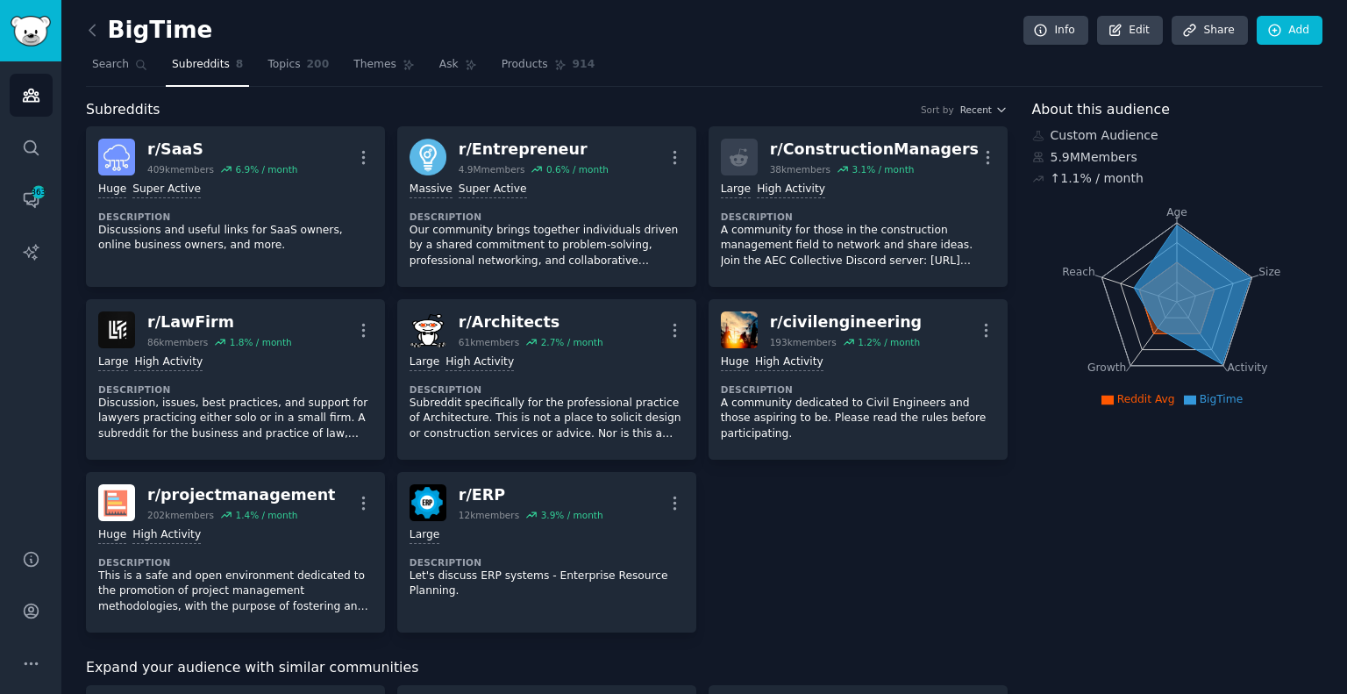
scroll to position [6, 0]
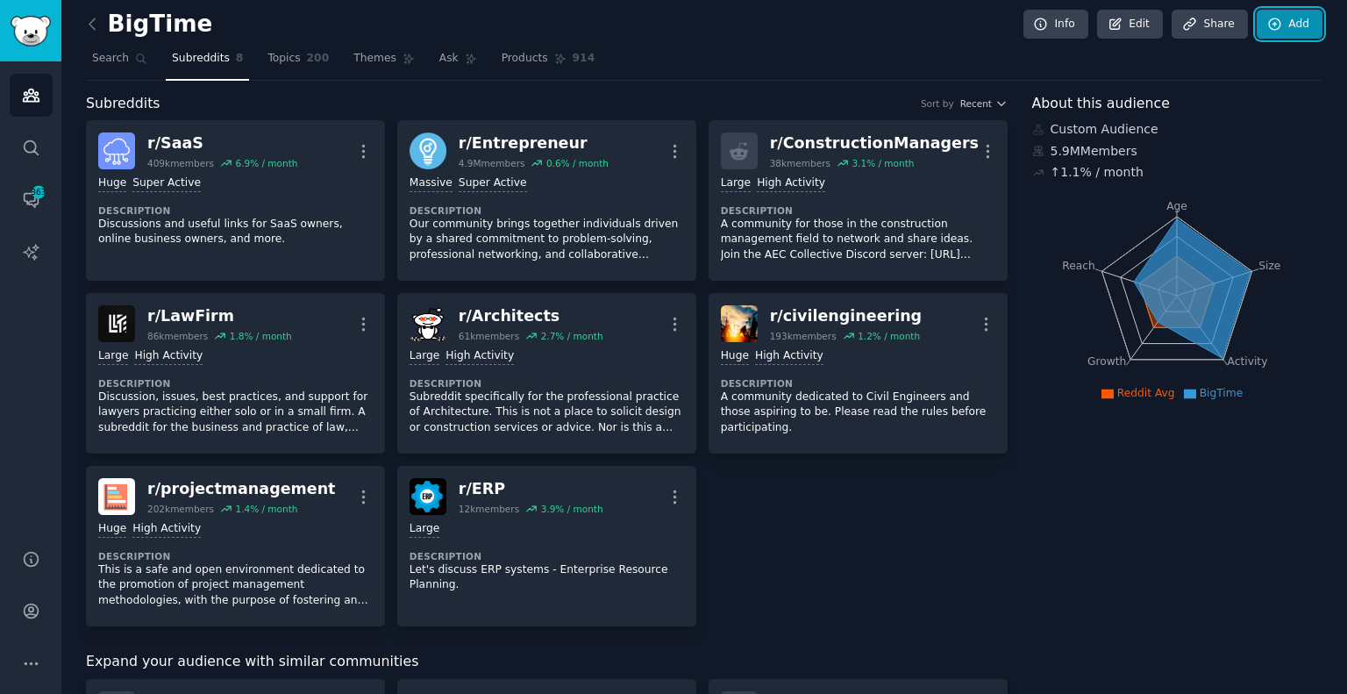
click at [1298, 31] on link "Add" at bounding box center [1290, 25] width 66 height 30
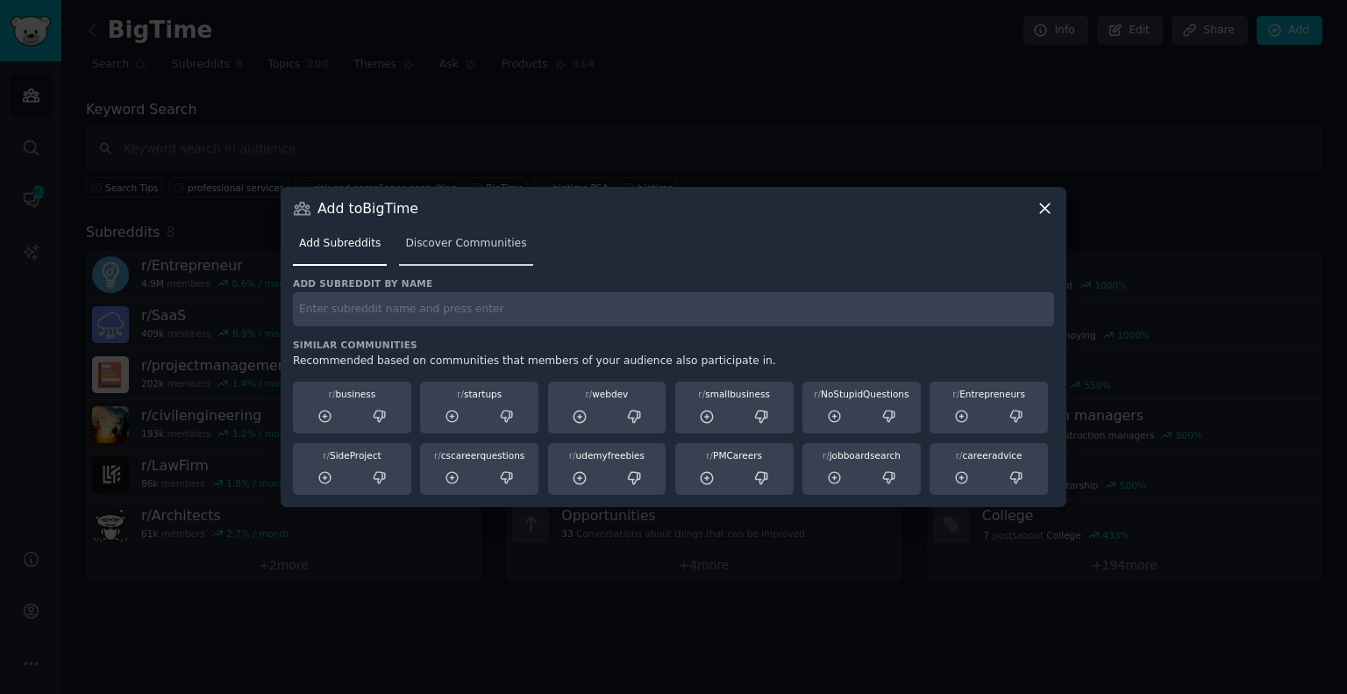
click at [469, 259] on link "Discover Communities" at bounding box center [465, 248] width 133 height 36
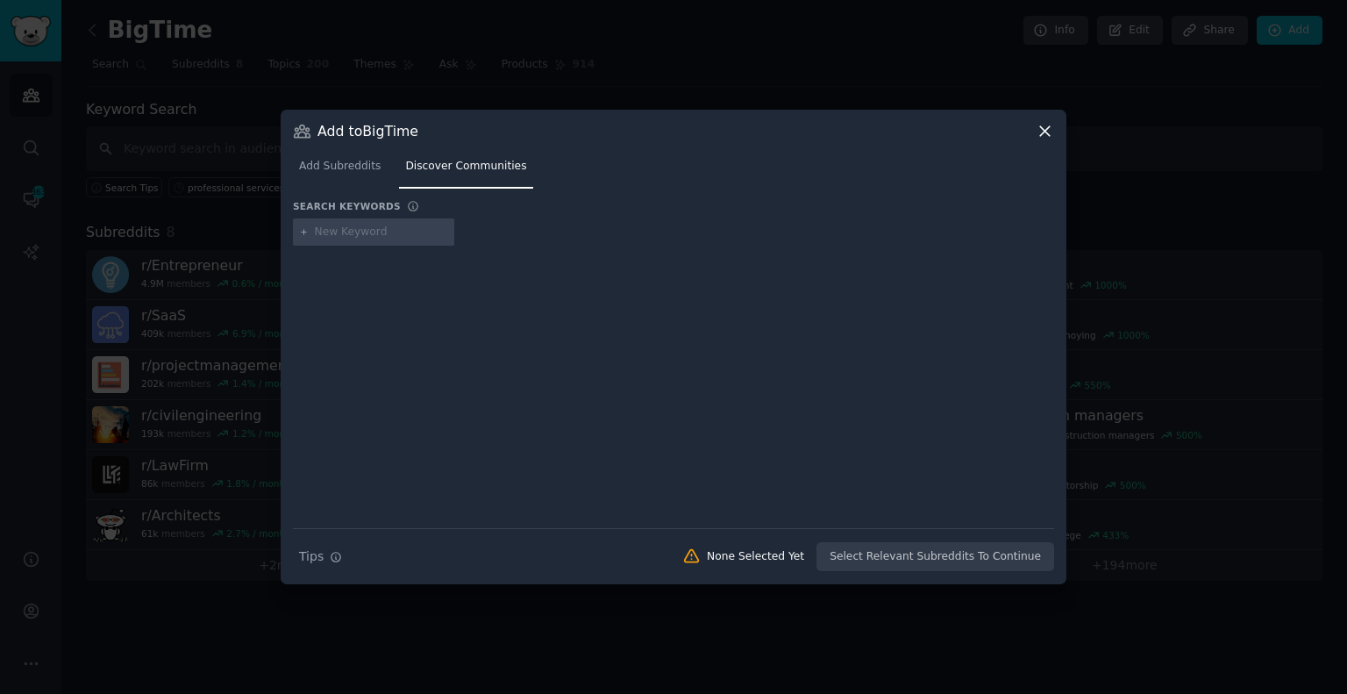
click at [378, 238] on input "text" at bounding box center [381, 233] width 133 height 16
type input "operations"
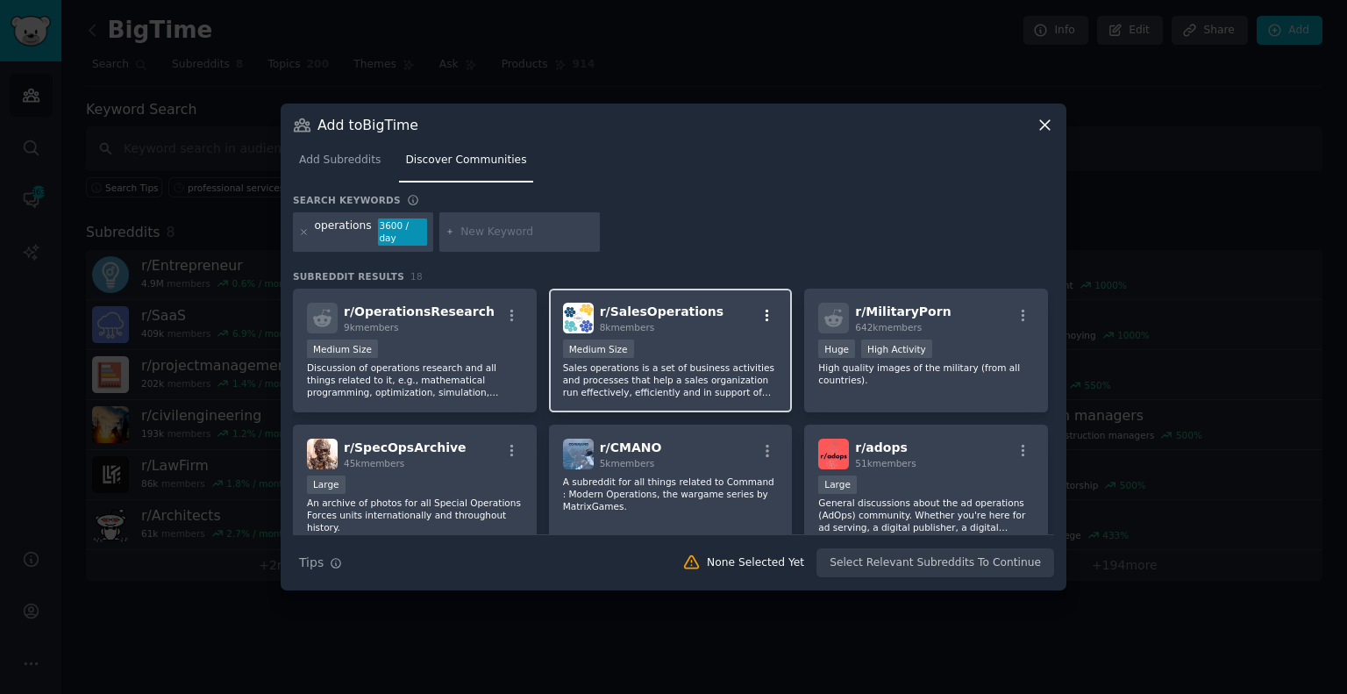
click at [767, 308] on icon "button" at bounding box center [768, 316] width 16 height 16
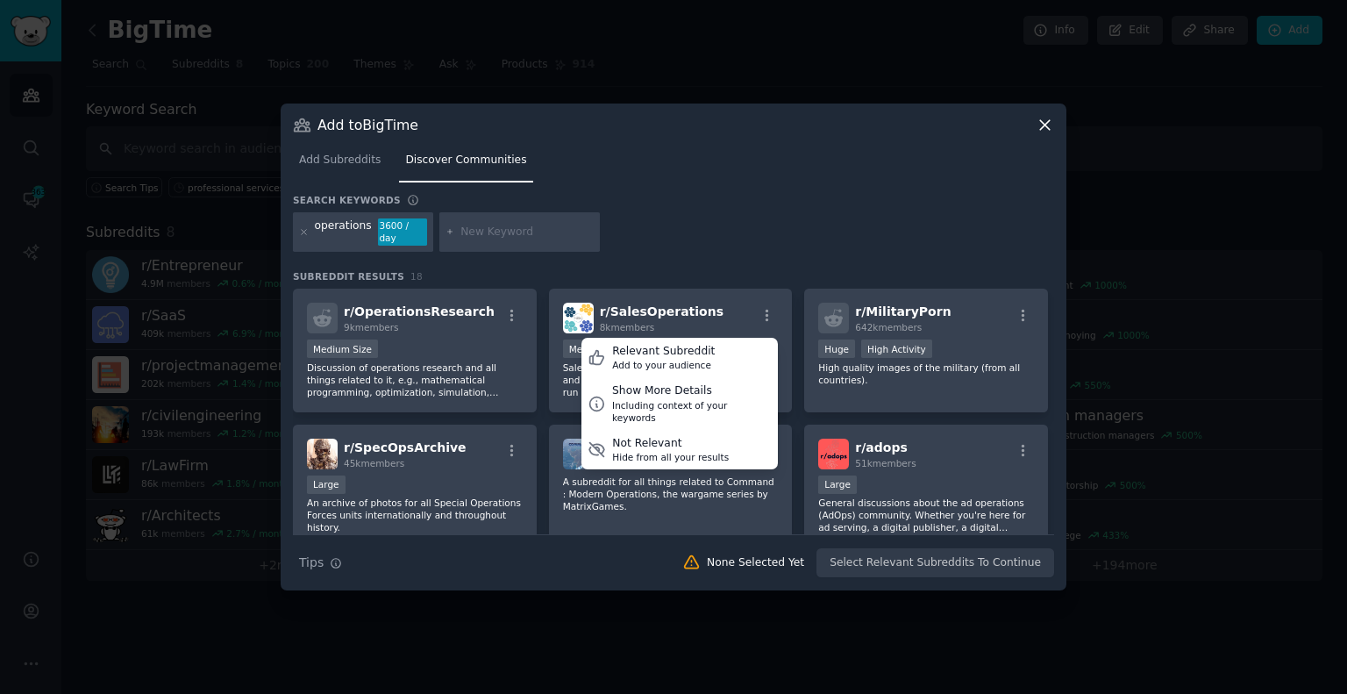
click at [867, 255] on div "Search keywords operations 3600 / day Subreddit Results 18 r/ OperationsResearc…" at bounding box center [673, 386] width 761 height 385
